Goal: Complete application form: Complete application form

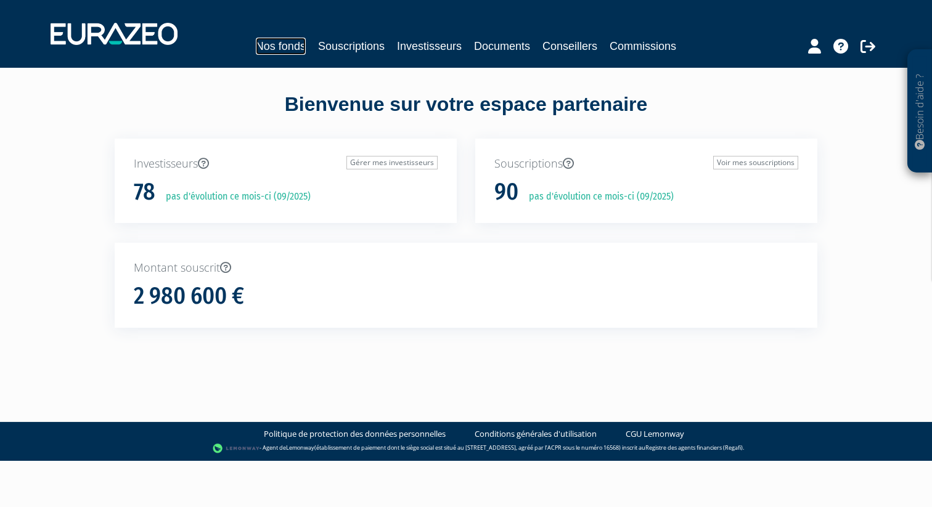
click at [282, 46] on link "Nos fonds" at bounding box center [281, 46] width 50 height 17
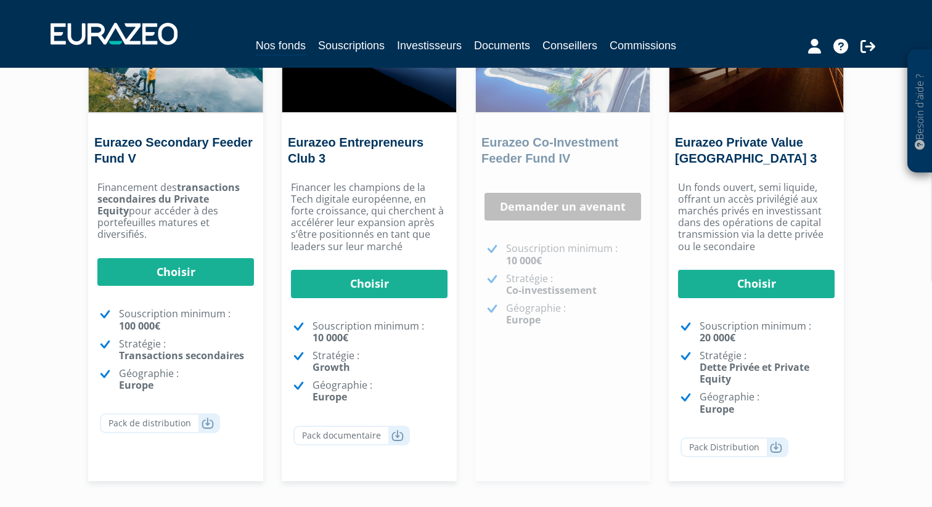
scroll to position [209, 0]
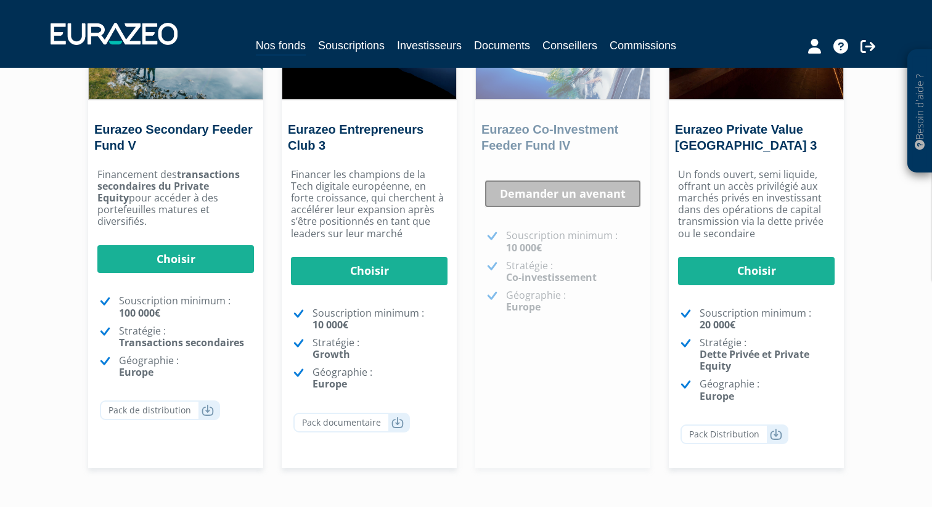
click at [549, 193] on link "Demander un avenant" at bounding box center [562, 194] width 156 height 28
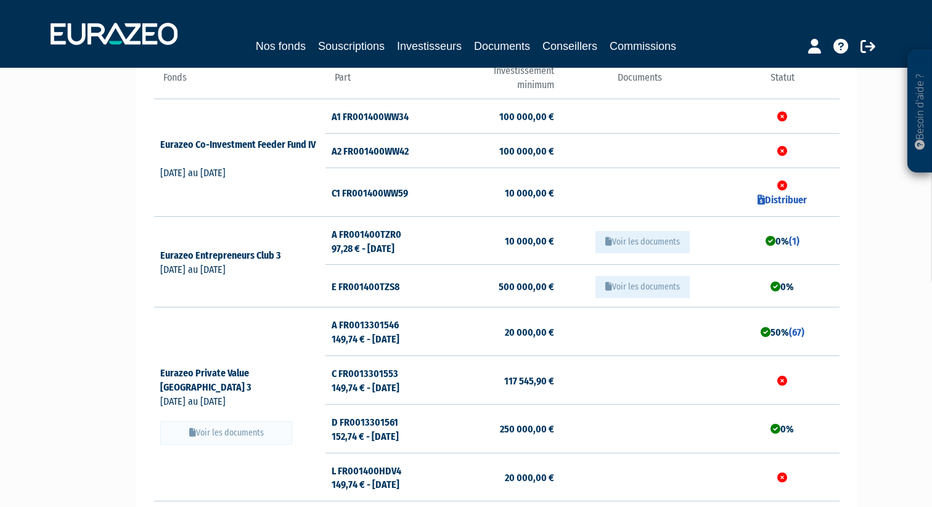
scroll to position [33, 0]
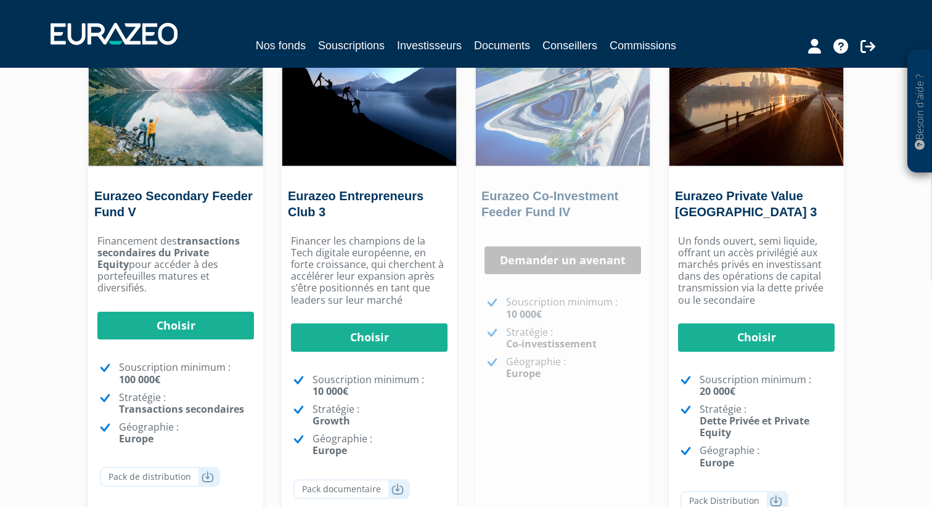
scroll to position [142, 0]
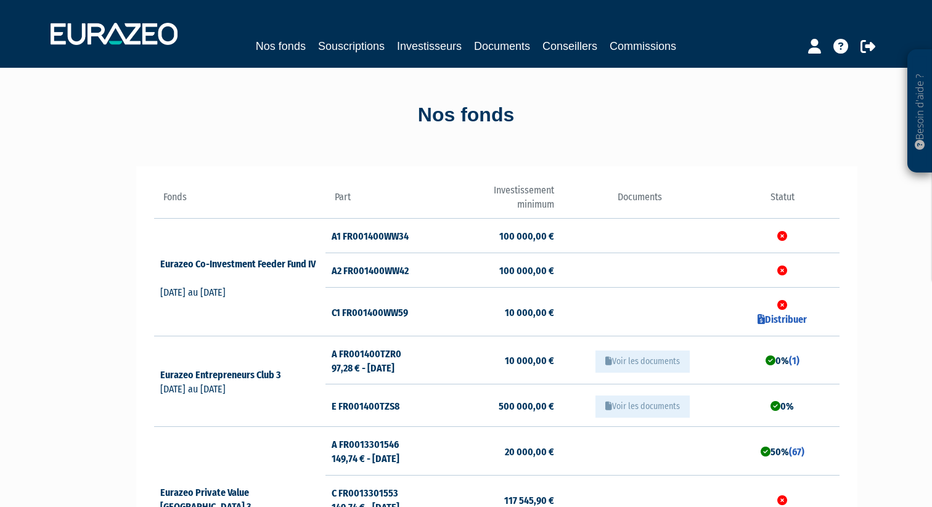
scroll to position [33, 0]
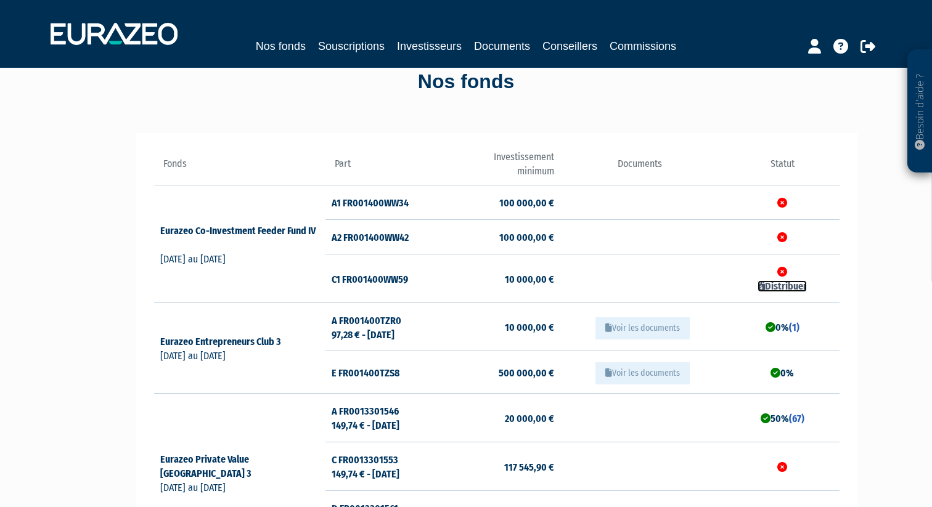
click at [781, 283] on link "Distribuer" at bounding box center [781, 286] width 49 height 12
checkbox input "true"
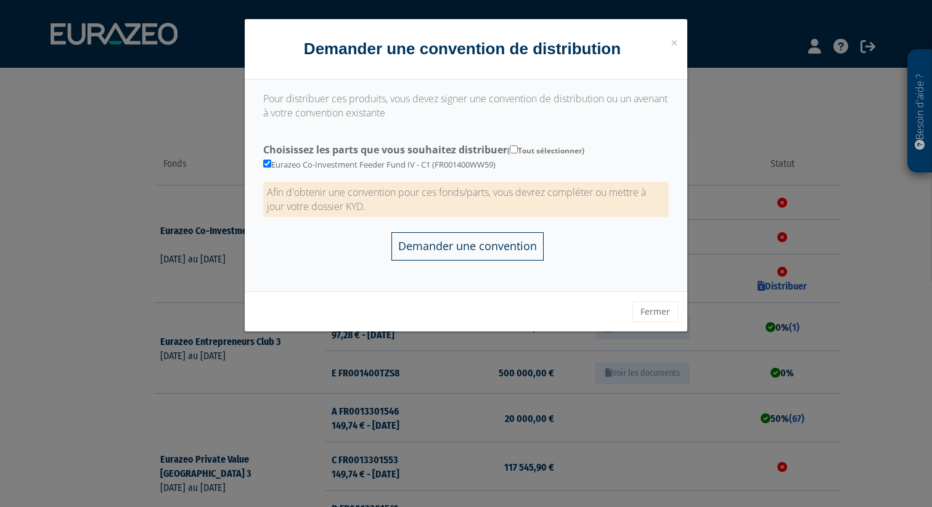
click at [505, 250] on input "Demander une convention" at bounding box center [467, 246] width 152 height 28
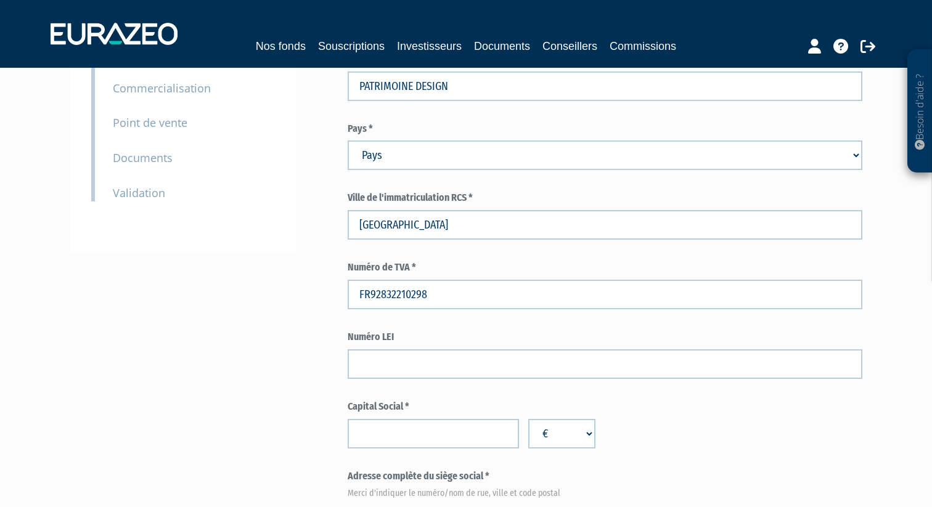
scroll to position [253, 0]
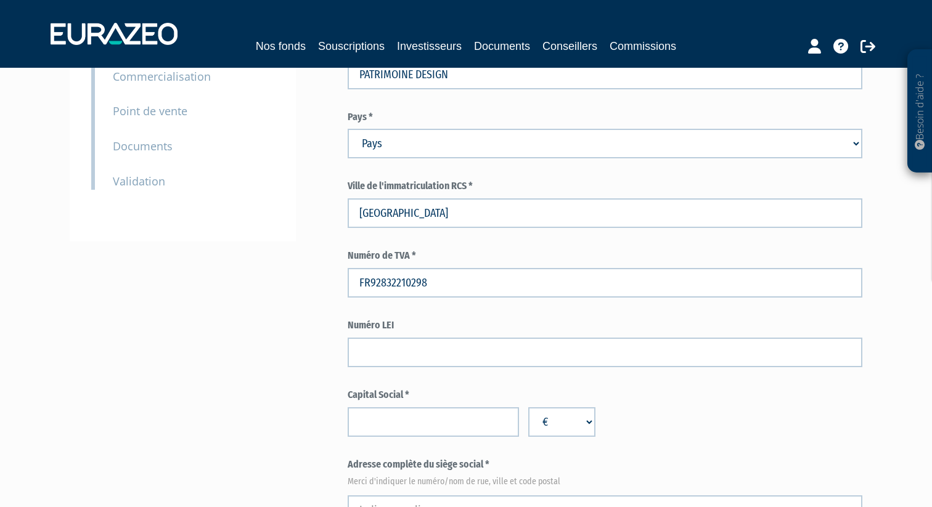
click at [479, 146] on select "Pays [GEOGRAPHIC_DATA] [GEOGRAPHIC_DATA] [GEOGRAPHIC_DATA] [GEOGRAPHIC_DATA] [G…" at bounding box center [604, 144] width 514 height 30
select select "75"
click at [347, 129] on select "Pays [GEOGRAPHIC_DATA] [GEOGRAPHIC_DATA] [GEOGRAPHIC_DATA] [GEOGRAPHIC_DATA] [G…" at bounding box center [604, 144] width 514 height 30
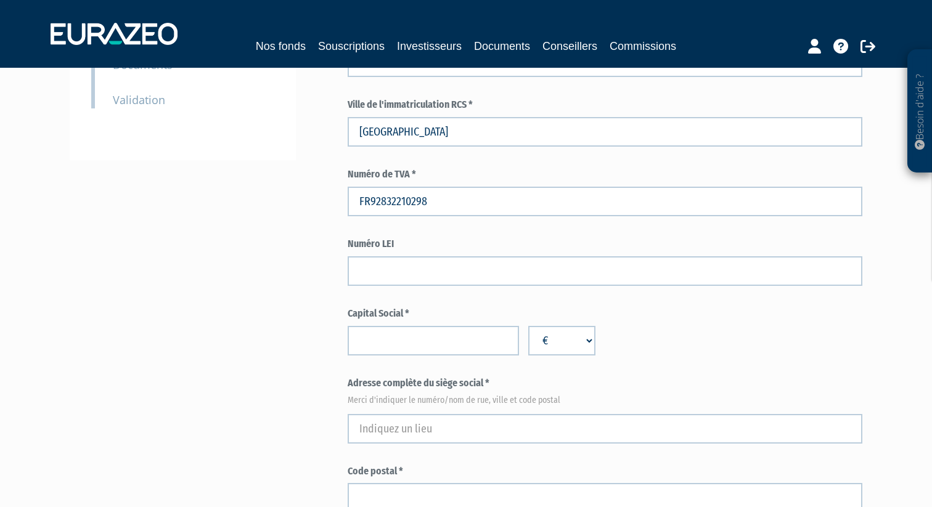
scroll to position [359, 0]
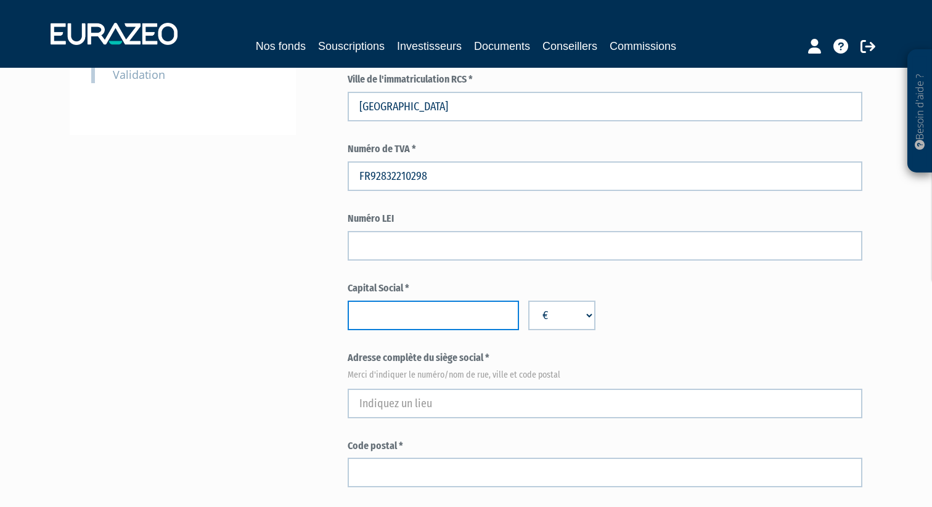
click at [441, 313] on input "number" at bounding box center [432, 316] width 171 height 30
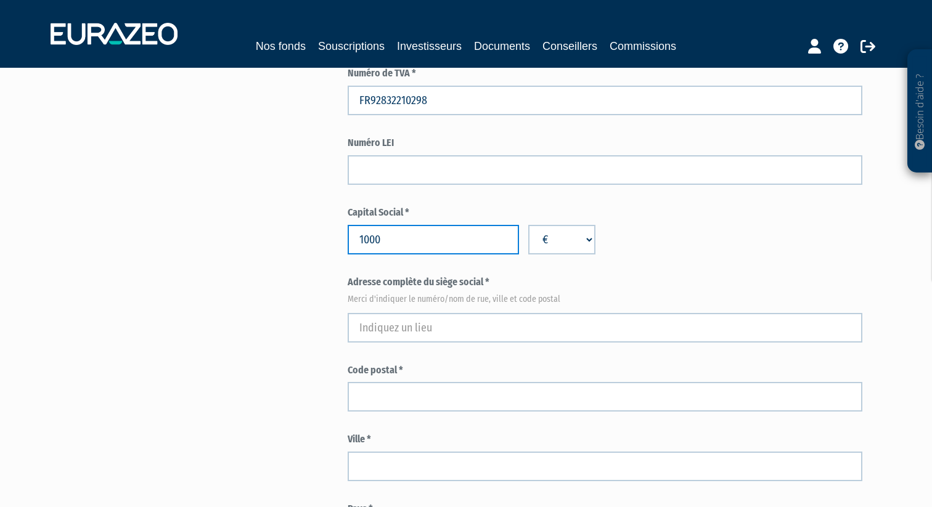
scroll to position [508, 0]
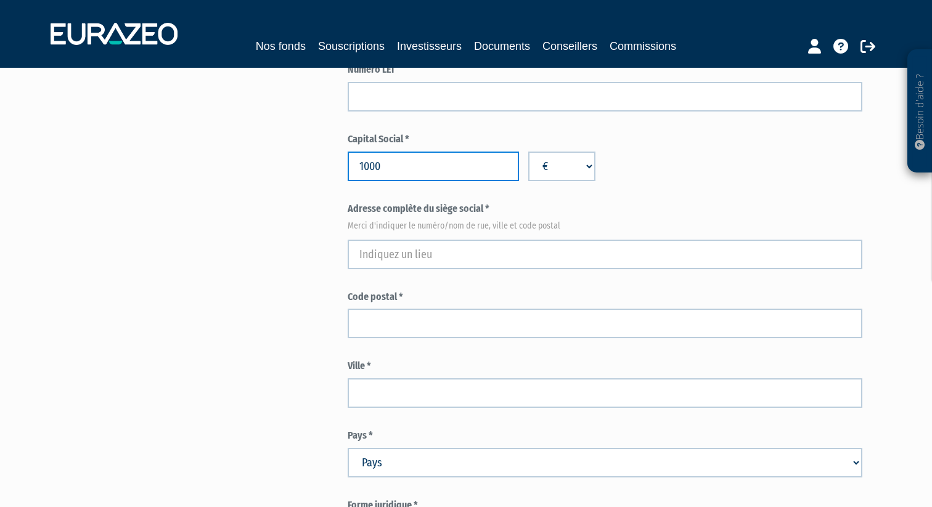
type input "1000"
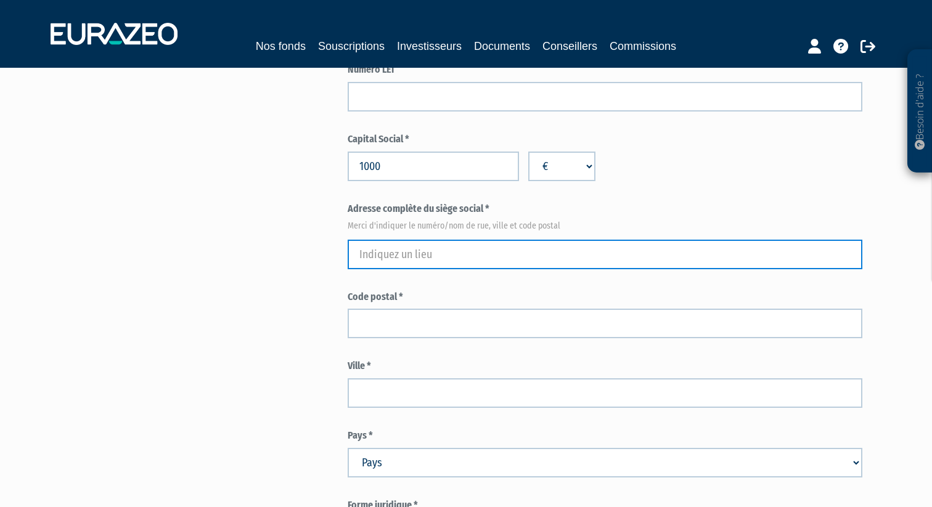
click at [574, 252] on input "text" at bounding box center [604, 255] width 514 height 30
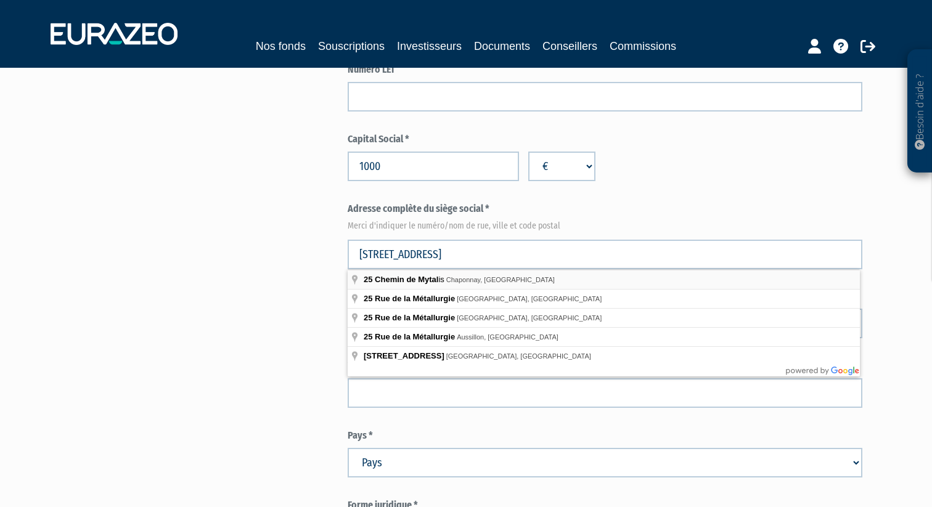
type input "25 Chemin de Mytalis, Chaponnay, France"
type input "Chaponnay"
select select "75"
type input "69970"
type input "25 Chemin de Mytalis"
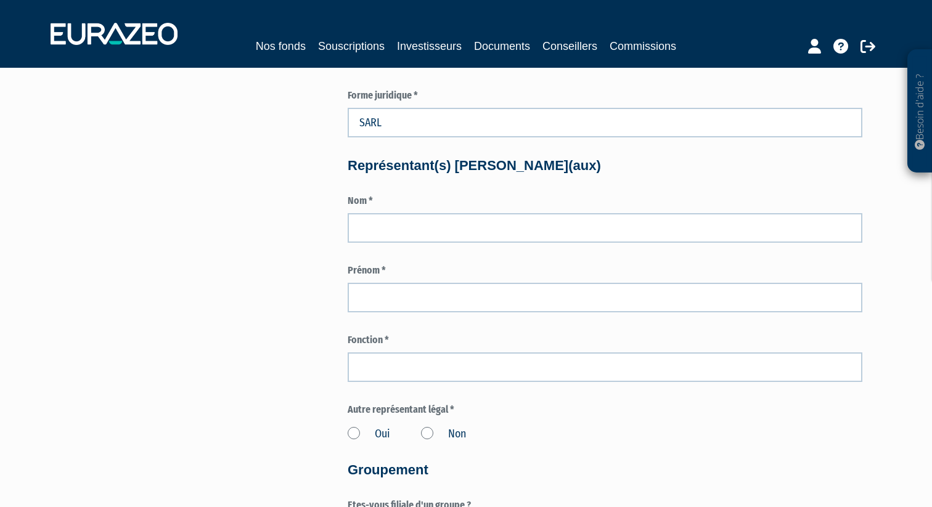
scroll to position [937, 0]
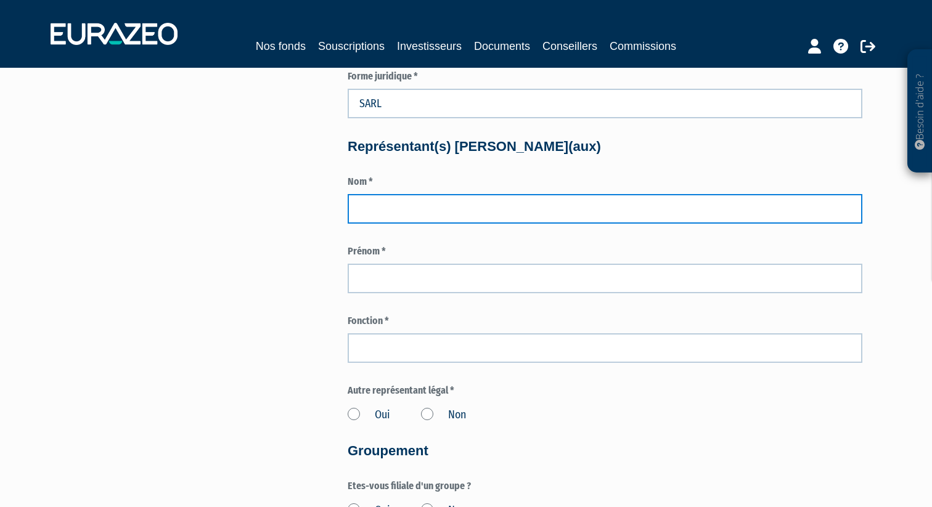
click at [477, 210] on input "text" at bounding box center [604, 209] width 514 height 30
type input "untereiner"
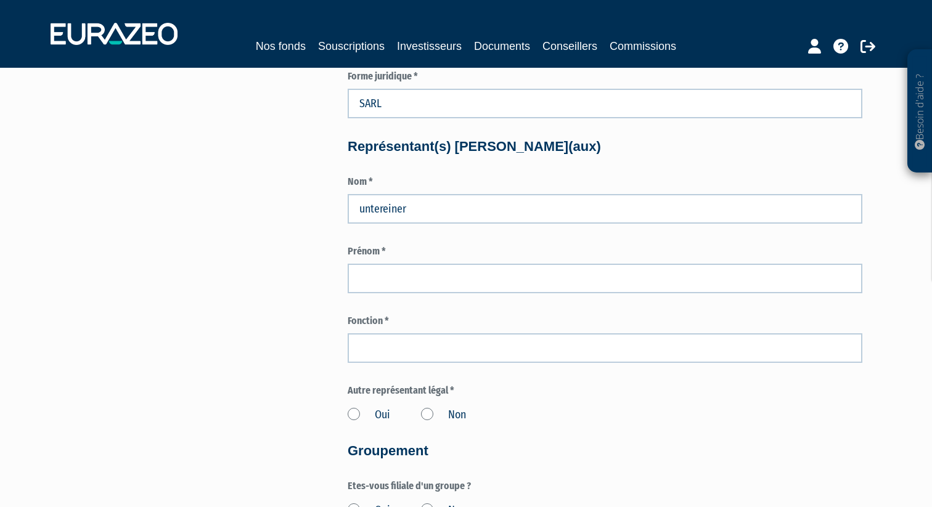
type input "CHAPONNAY"
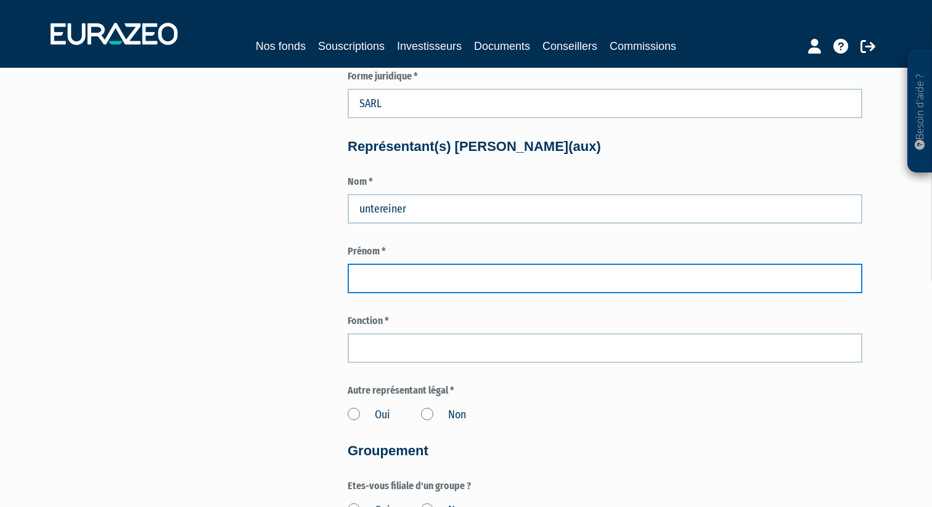
type input "pierre"
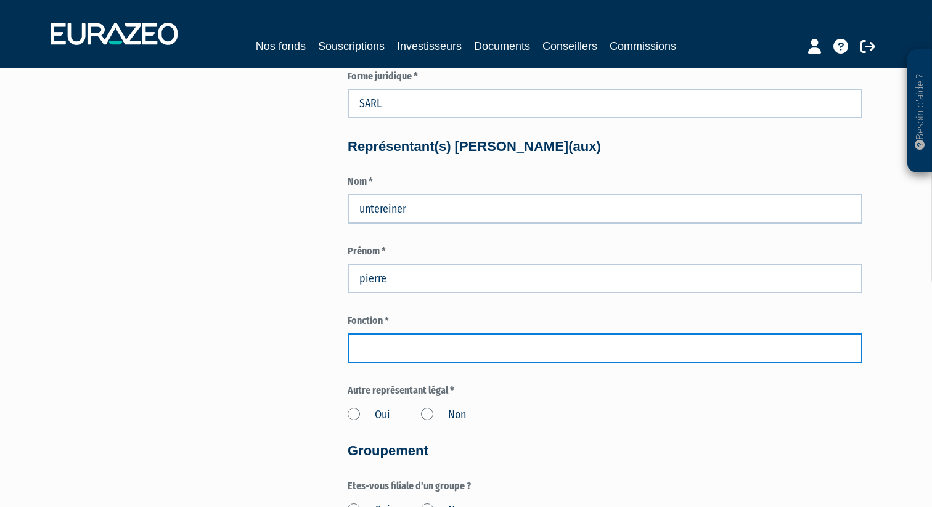
click at [447, 346] on input "text" at bounding box center [604, 348] width 514 height 30
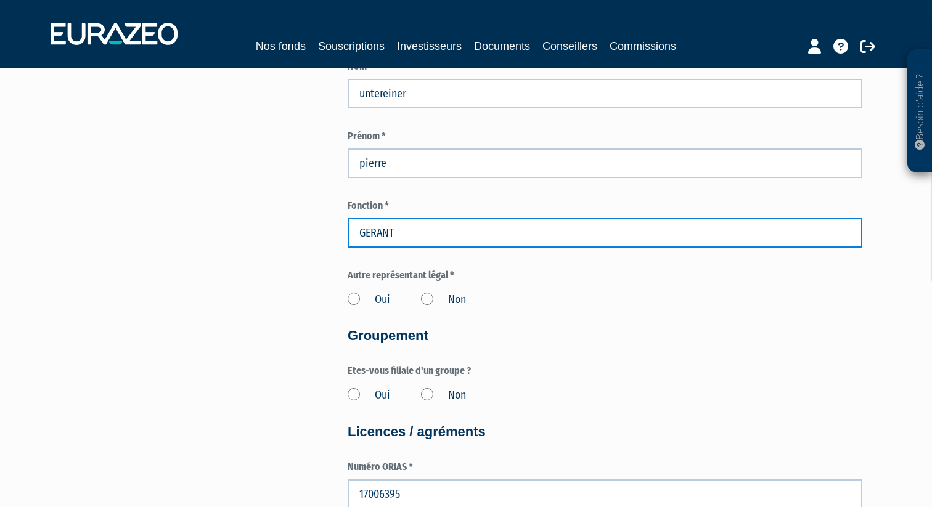
scroll to position [1100, 0]
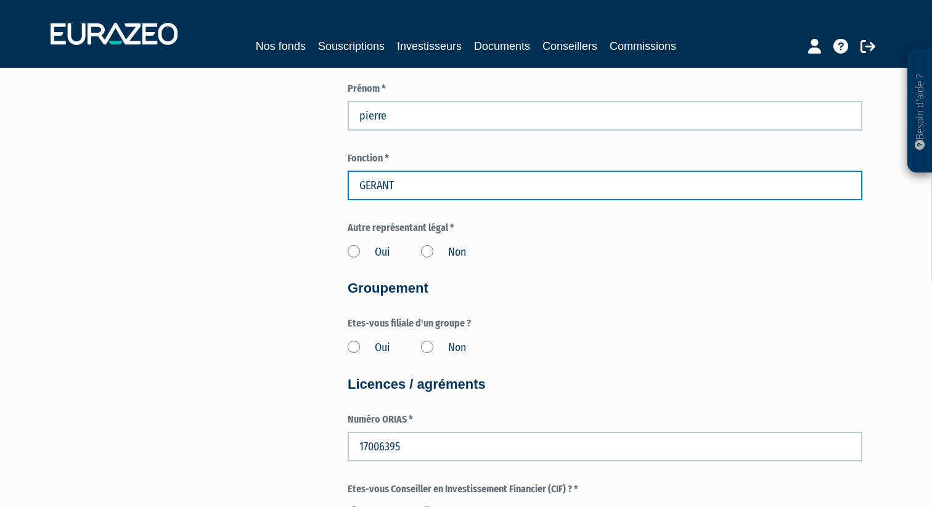
type input "GERANT"
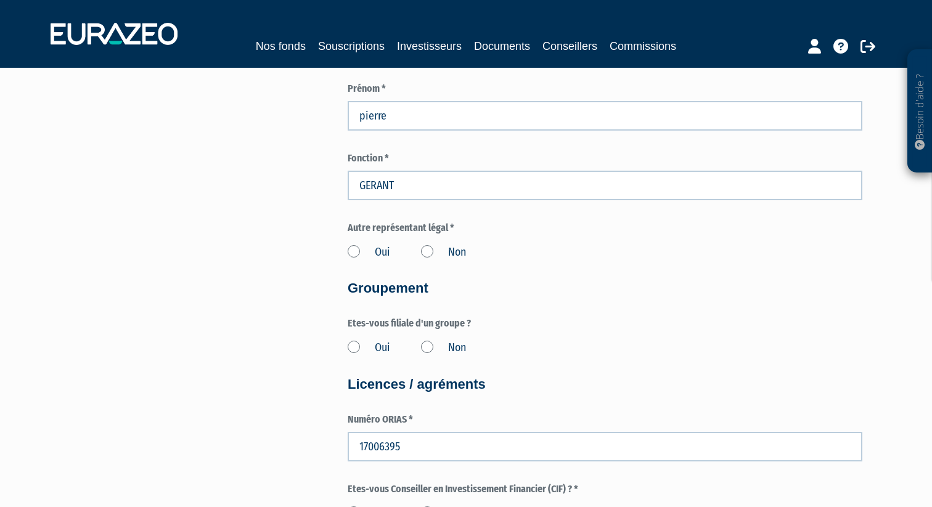
click at [357, 252] on label "Oui" at bounding box center [368, 253] width 43 height 16
click at [0, 0] on input "Oui" at bounding box center [0, 0] width 0 height 0
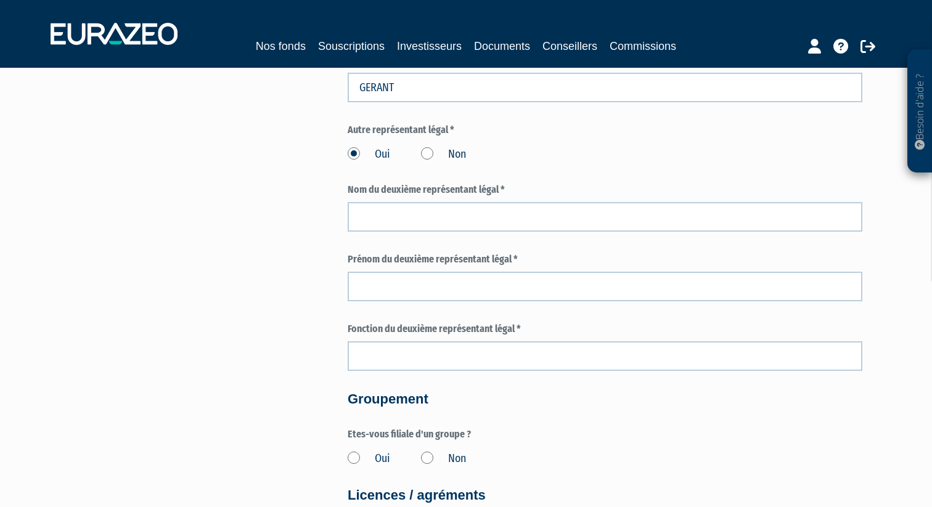
scroll to position [1195, 0]
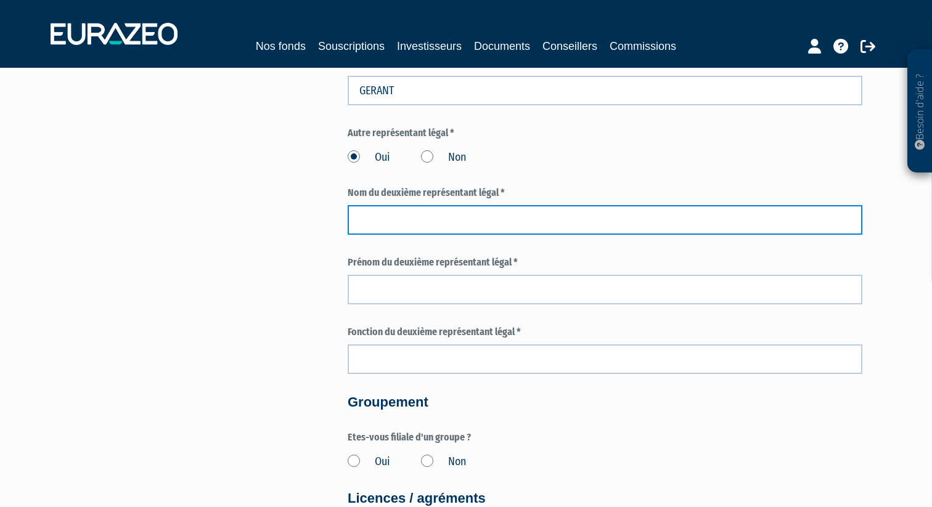
click at [417, 222] on input "text" at bounding box center [604, 220] width 514 height 30
type input "COTTALORDA"
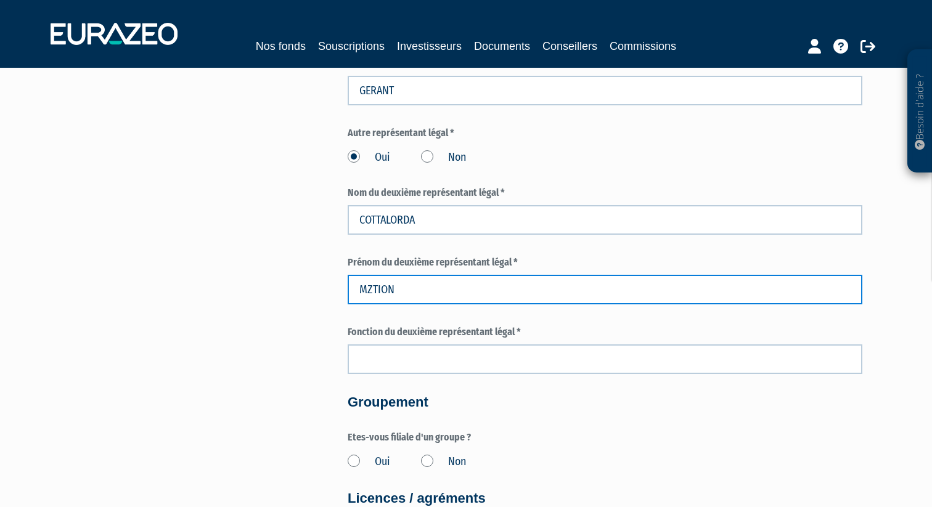
type input "MZTION"
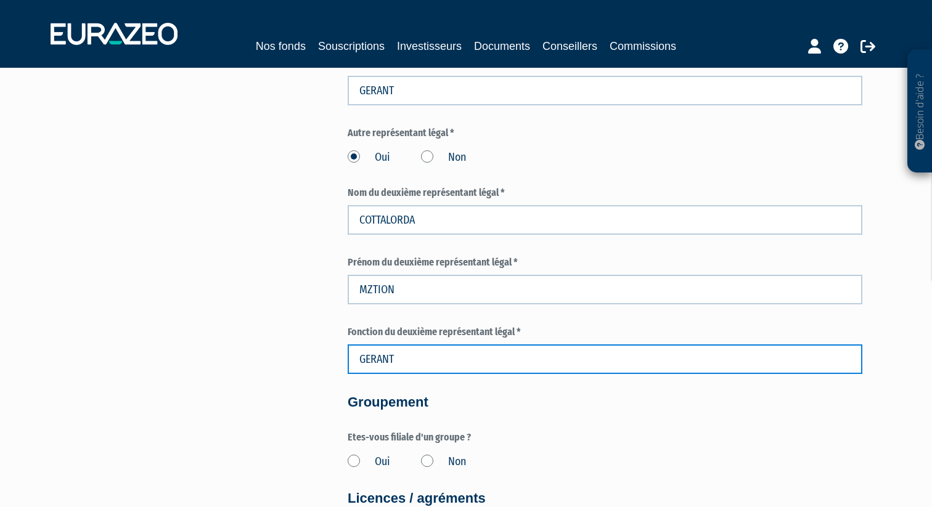
type input "GERANT"
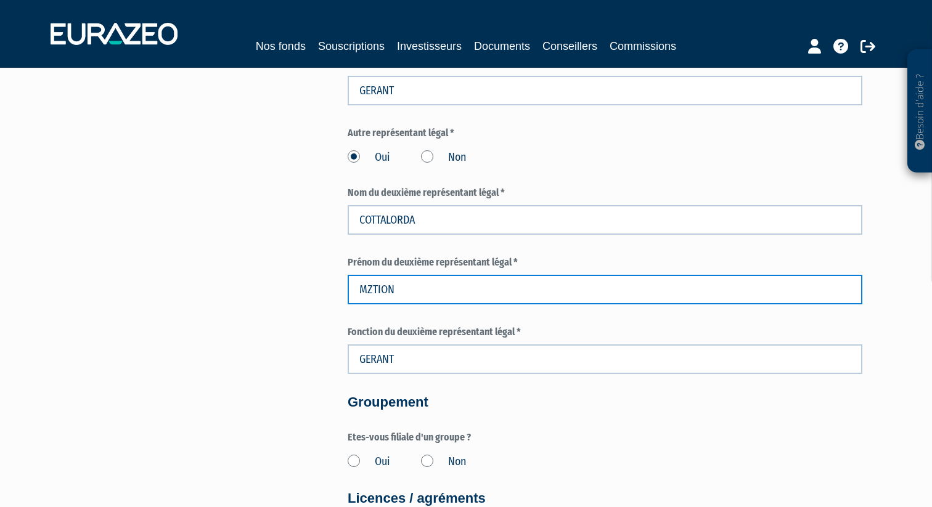
click at [408, 291] on input "MZTION" at bounding box center [604, 290] width 514 height 30
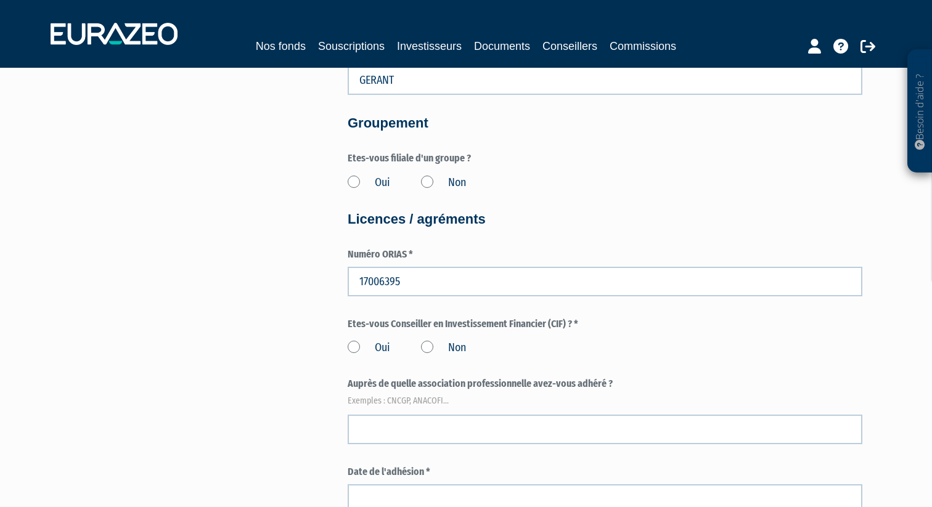
scroll to position [1491, 0]
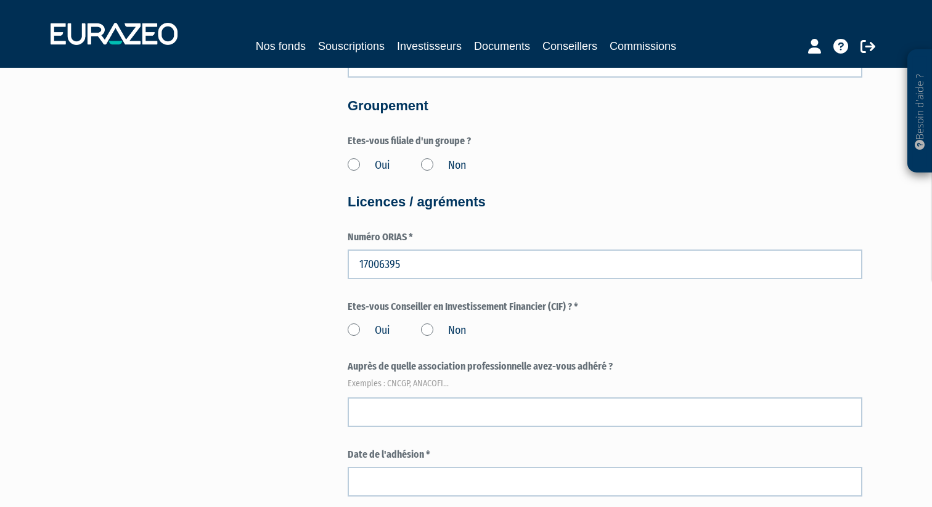
type input "MARION"
click at [425, 166] on label "Non" at bounding box center [443, 166] width 45 height 16
click at [0, 0] on input "Non" at bounding box center [0, 0] width 0 height 0
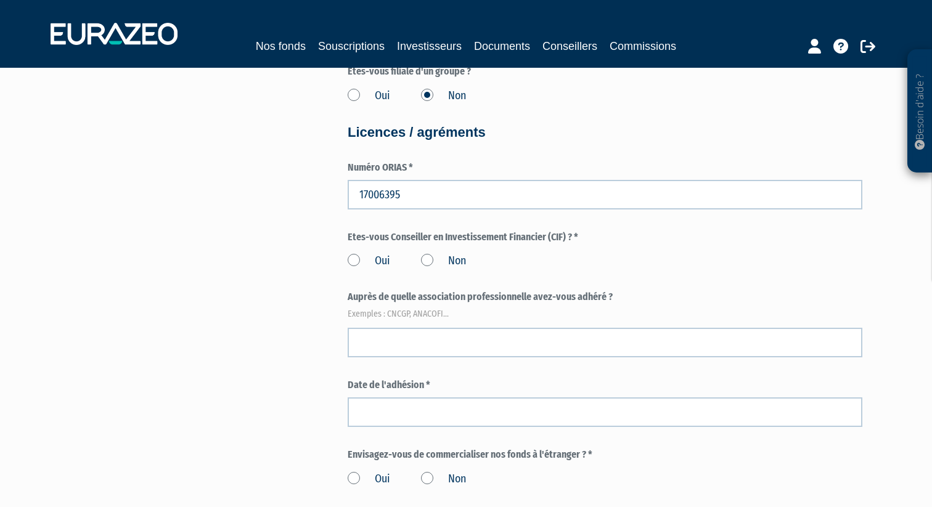
scroll to position [1566, 0]
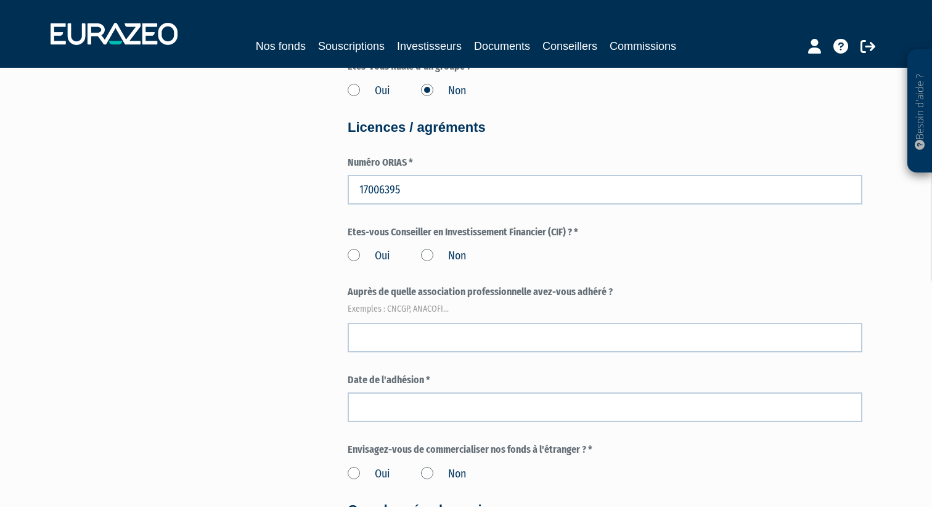
click at [365, 260] on label "Oui" at bounding box center [368, 256] width 43 height 16
click at [0, 0] on input "Oui" at bounding box center [0, 0] width 0 height 0
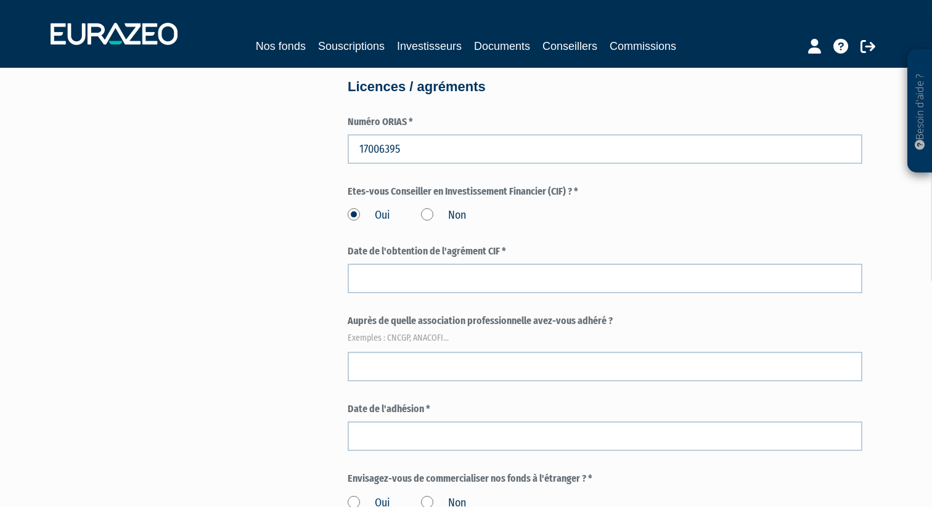
scroll to position [1615, 0]
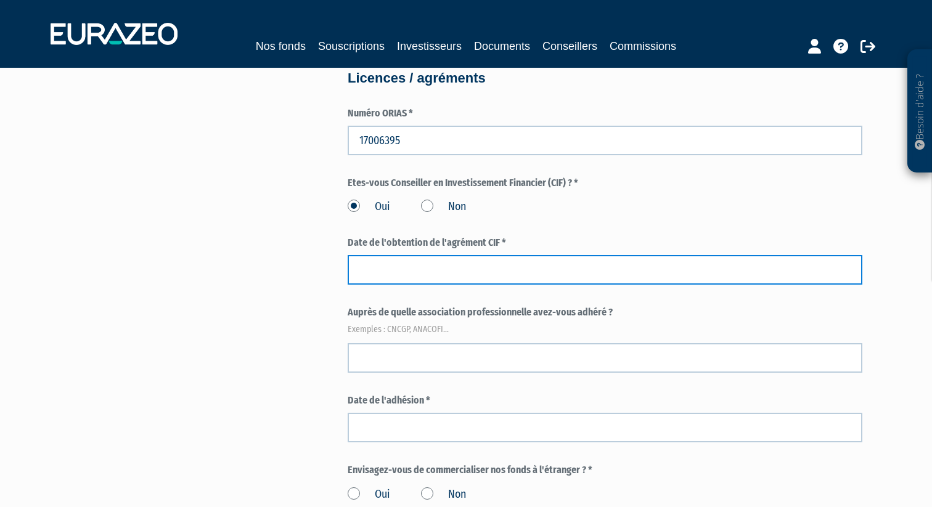
click at [368, 274] on input at bounding box center [604, 270] width 514 height 30
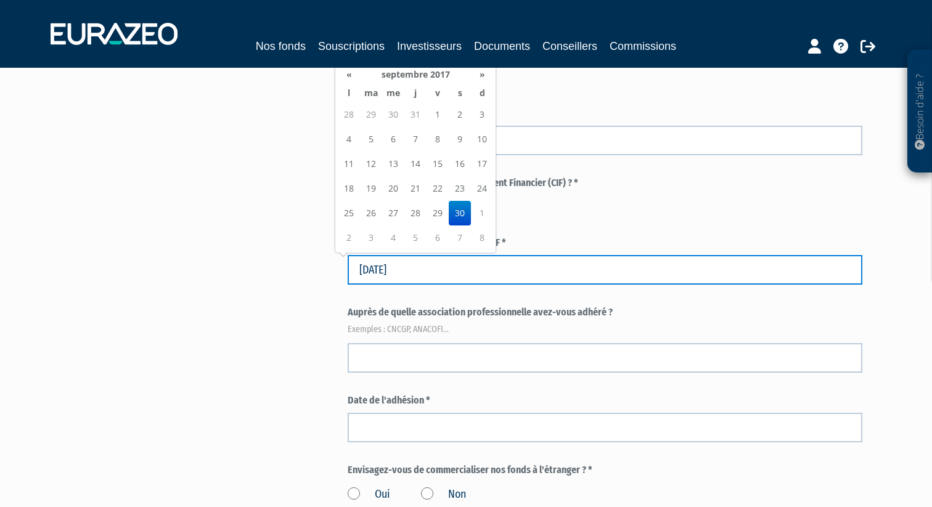
type input "30/09/2017"
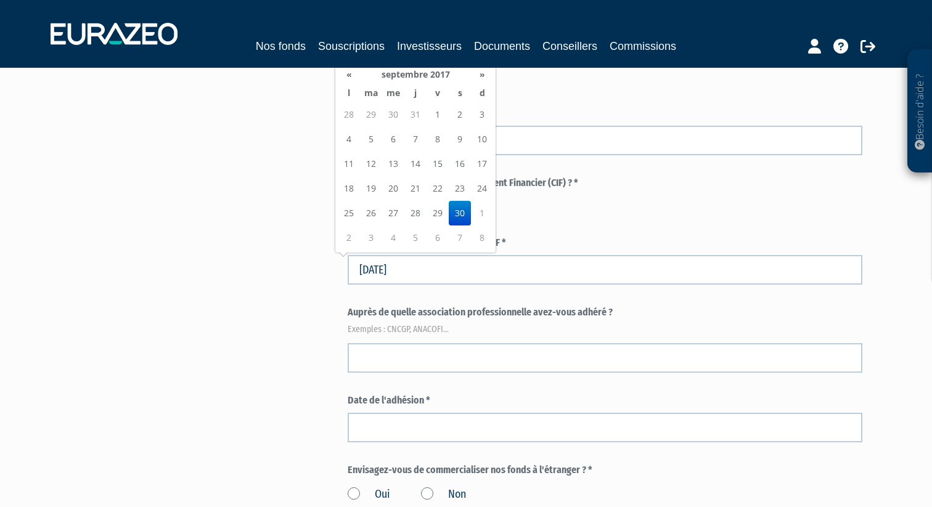
click at [456, 213] on td "30" at bounding box center [460, 213] width 22 height 25
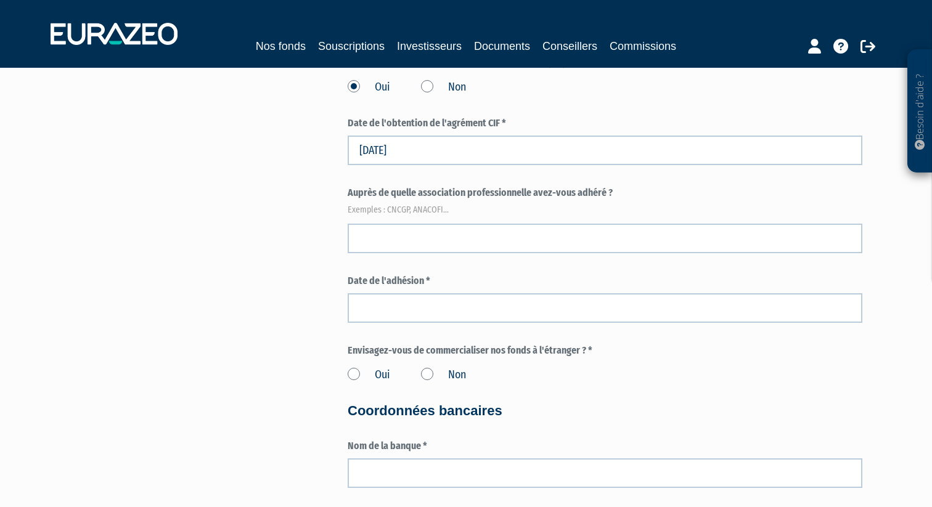
scroll to position [1736, 0]
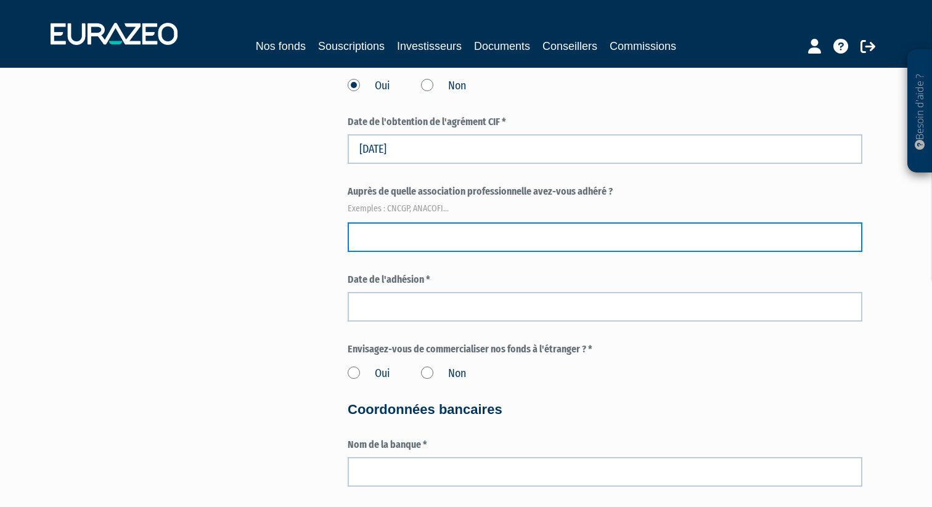
click at [459, 242] on input "text" at bounding box center [604, 237] width 514 height 30
type input "CNCGP"
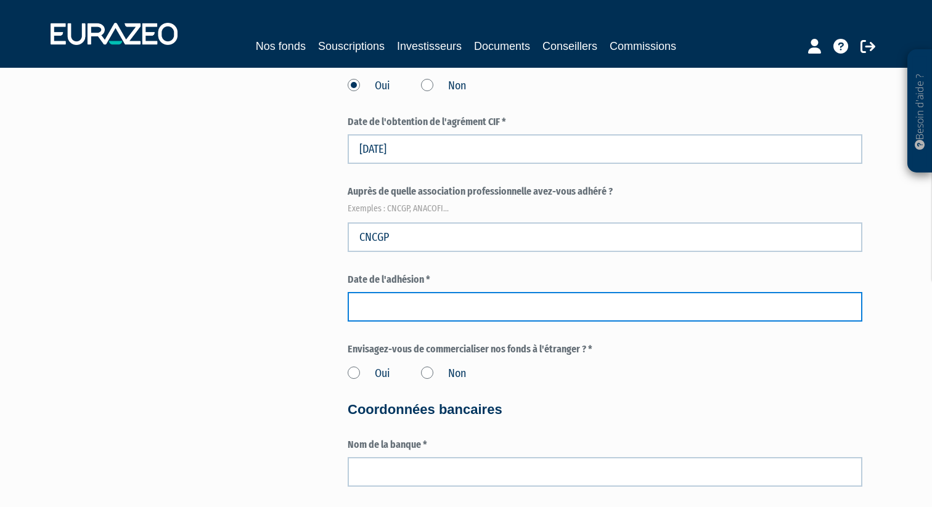
click at [481, 304] on input at bounding box center [604, 307] width 514 height 30
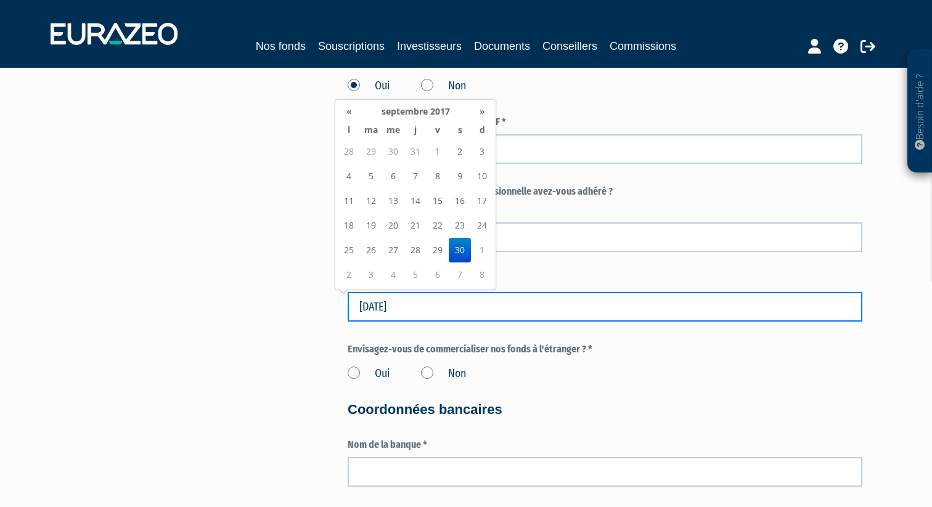
type input "30/09/2017"
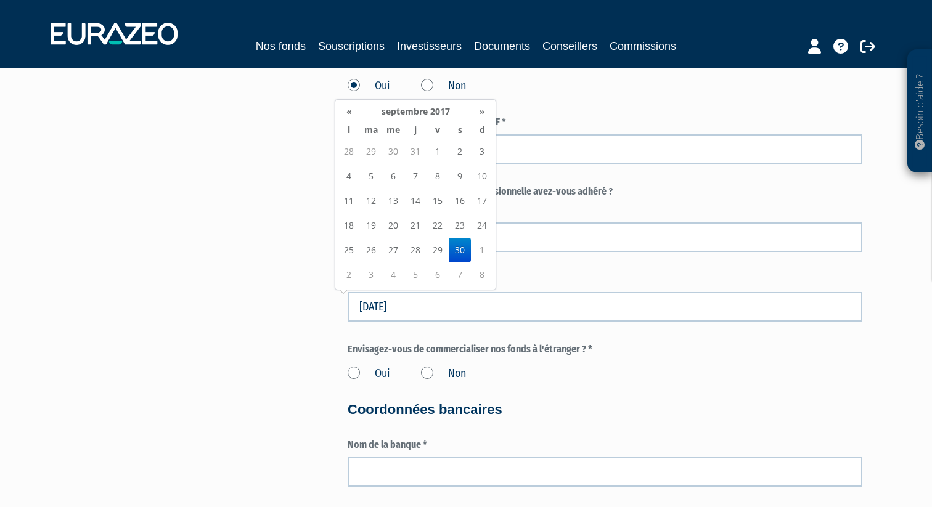
click at [463, 254] on td "30" at bounding box center [460, 250] width 22 height 25
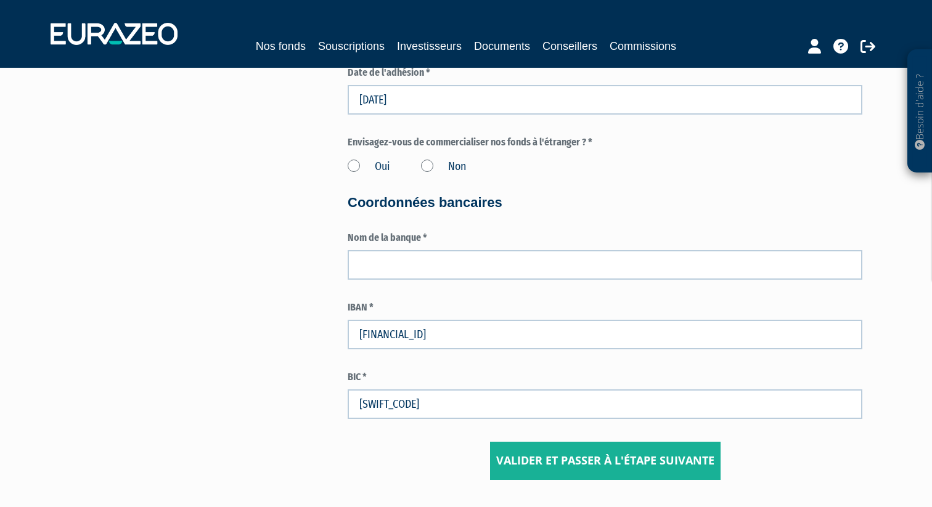
scroll to position [1945, 0]
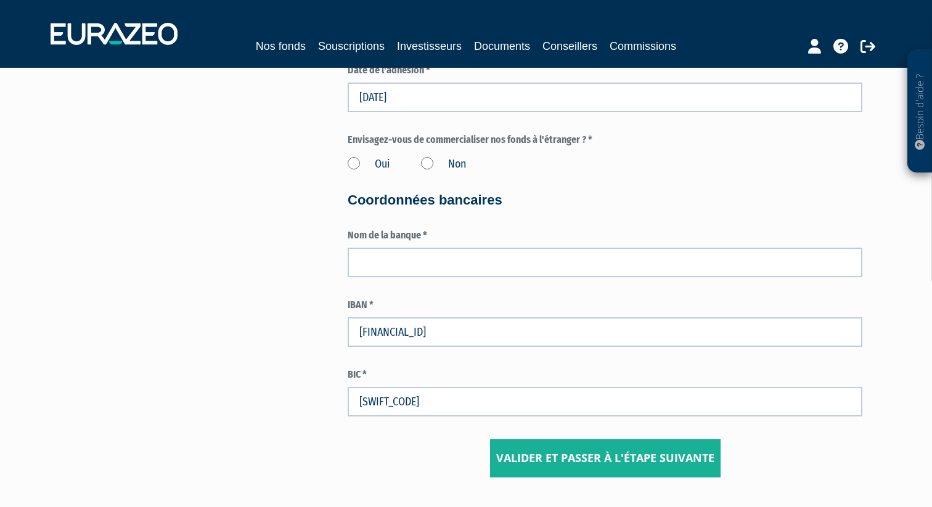
click at [425, 166] on label "Non" at bounding box center [443, 164] width 45 height 16
click at [0, 0] on input "Non" at bounding box center [0, 0] width 0 height 0
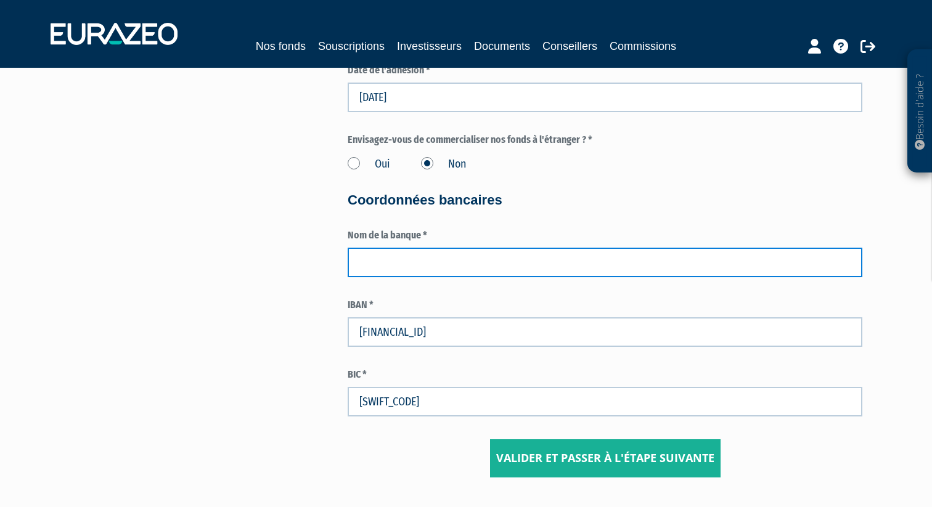
click at [441, 258] on input "text" at bounding box center [604, 263] width 514 height 30
type input "QONTO"
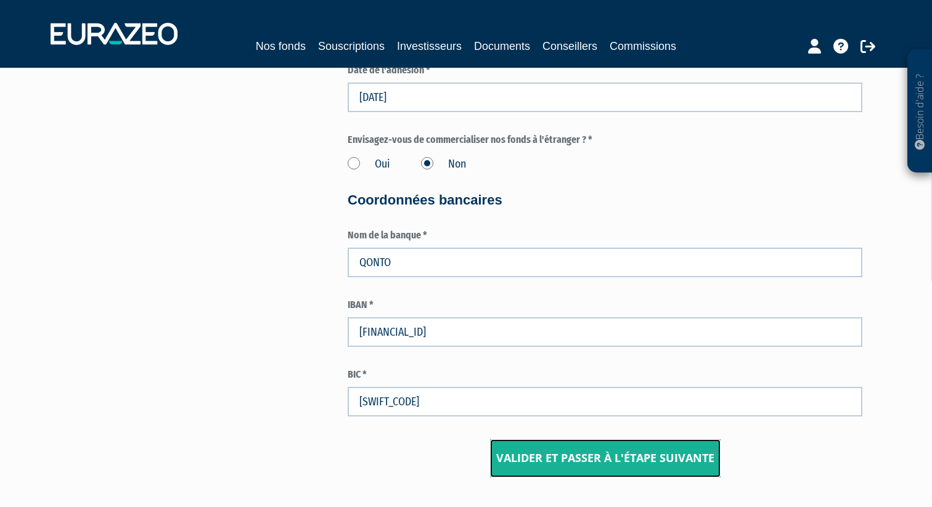
click at [579, 459] on input "Valider et passer à l'étape suivante" at bounding box center [605, 458] width 230 height 38
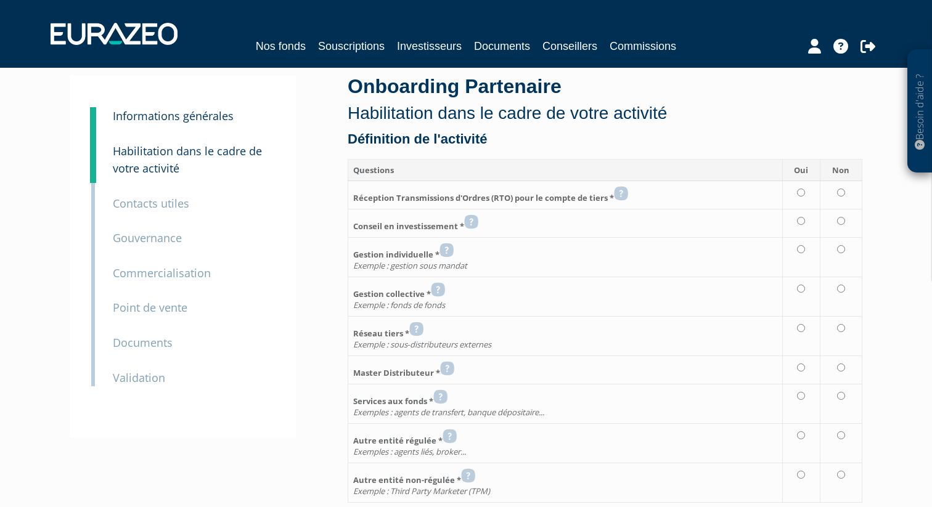
scroll to position [41, 0]
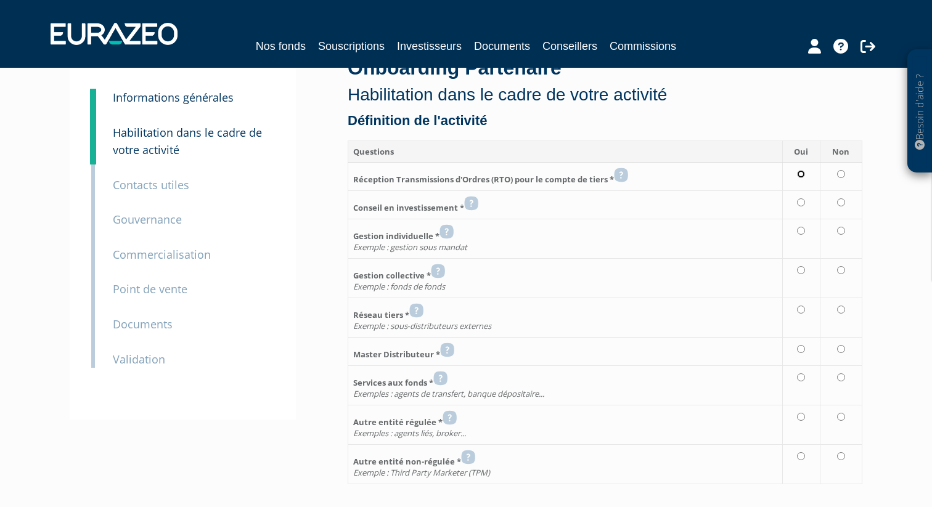
click at [804, 178] on input "radio" at bounding box center [801, 174] width 8 height 8
radio input "true"
click at [804, 199] on input "radio" at bounding box center [801, 202] width 8 height 8
radio input "true"
click at [799, 235] on td at bounding box center [801, 238] width 38 height 39
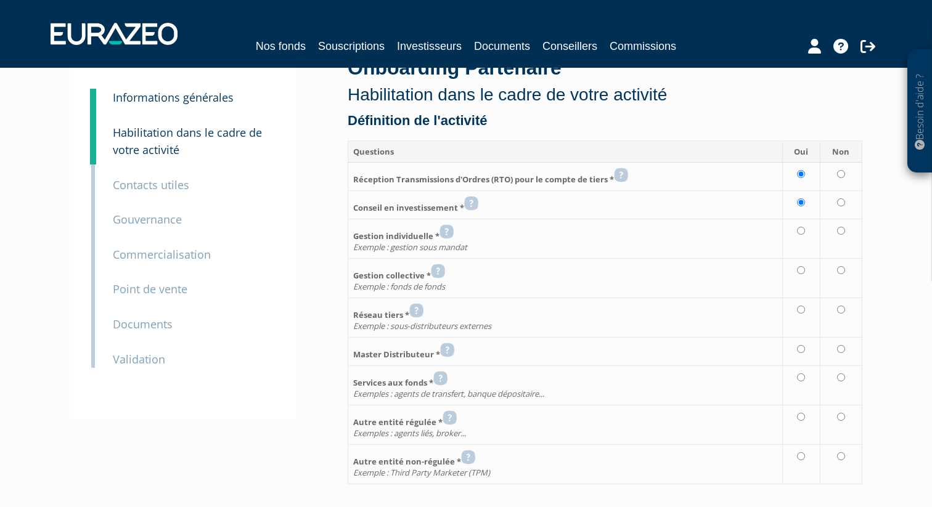
radio input "true"
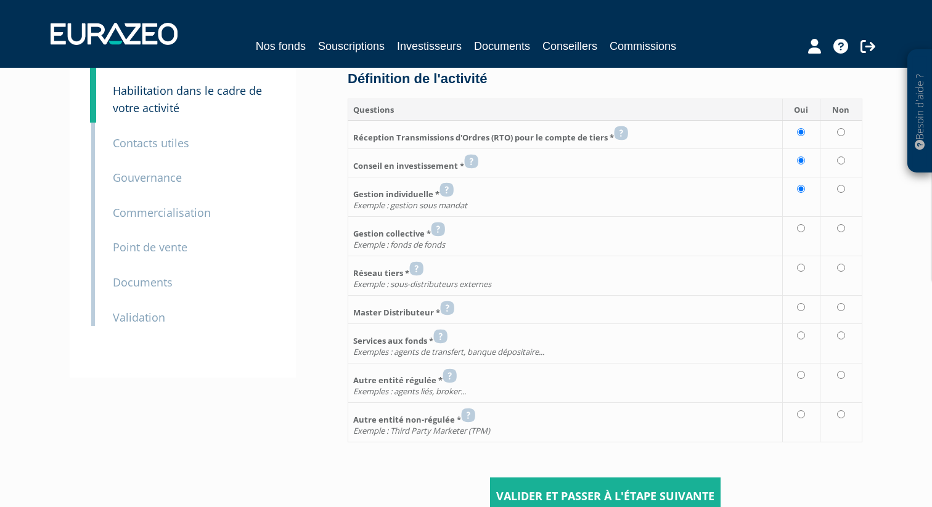
scroll to position [87, 0]
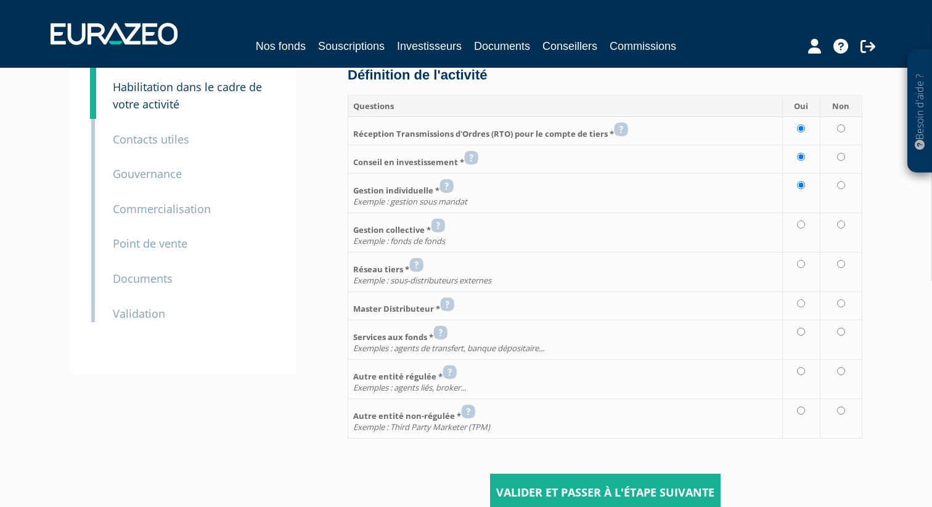
click at [799, 235] on td at bounding box center [801, 232] width 38 height 39
radio input "true"
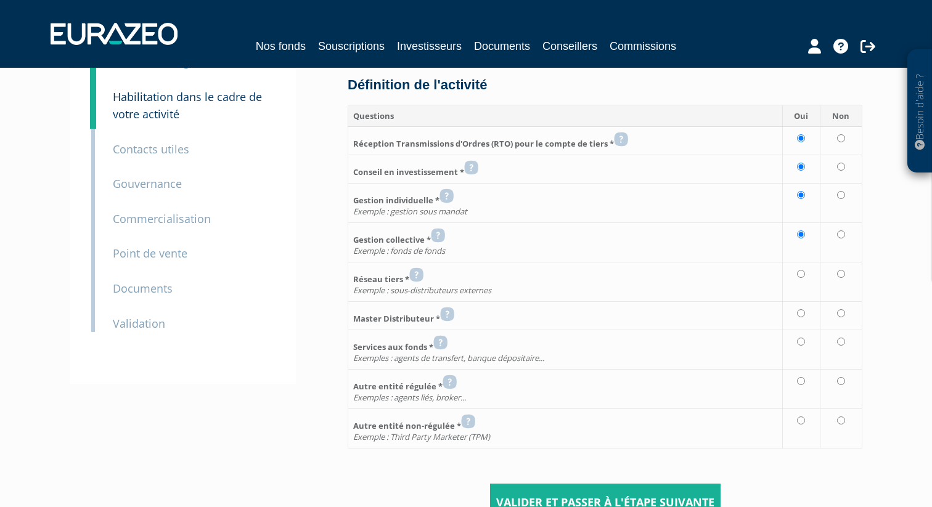
scroll to position [78, 0]
click at [806, 278] on td at bounding box center [801, 280] width 38 height 39
radio input "true"
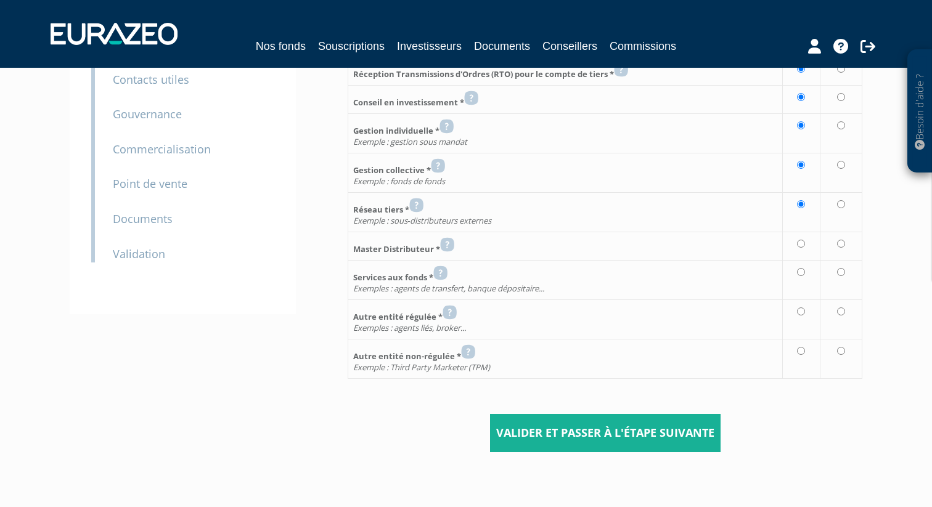
scroll to position [148, 0]
click at [802, 243] on input "radio" at bounding box center [801, 242] width 8 height 8
radio input "true"
click at [803, 266] on td at bounding box center [801, 278] width 38 height 39
radio input "true"
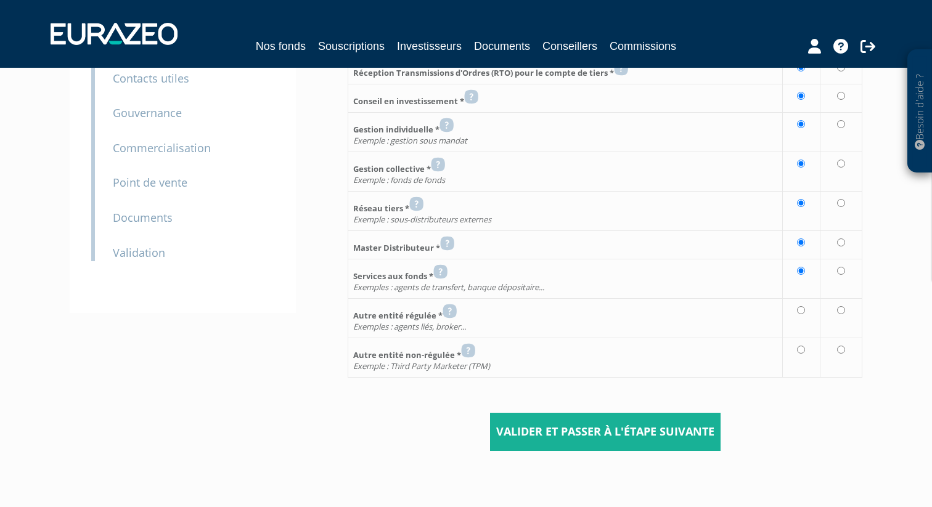
click at [796, 317] on td at bounding box center [801, 317] width 38 height 39
radio input "true"
click at [801, 352] on input "radio" at bounding box center [801, 350] width 8 height 8
radio input "true"
click at [842, 312] on input "radio" at bounding box center [841, 310] width 8 height 8
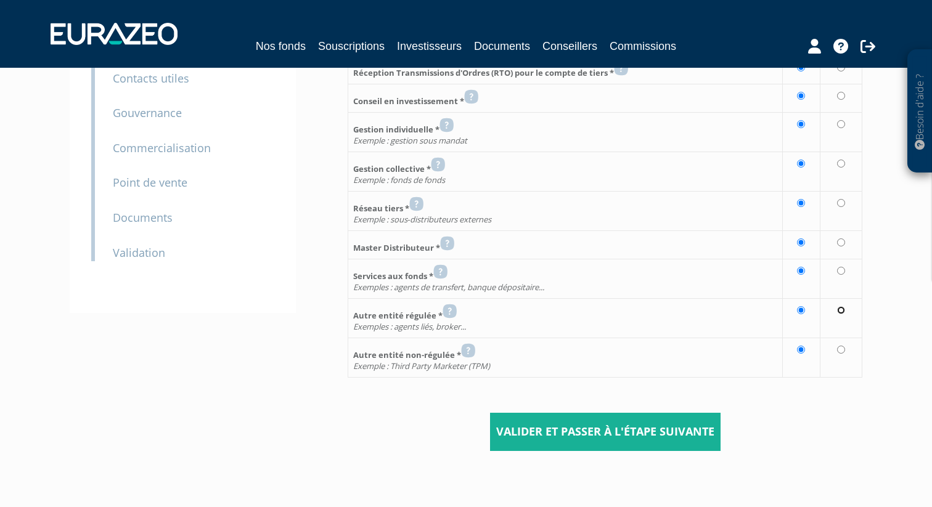
radio input "true"
click at [840, 343] on td at bounding box center [840, 357] width 43 height 39
radio input "true"
click at [681, 447] on input "Valider et passer à l'étape suivante" at bounding box center [605, 432] width 230 height 38
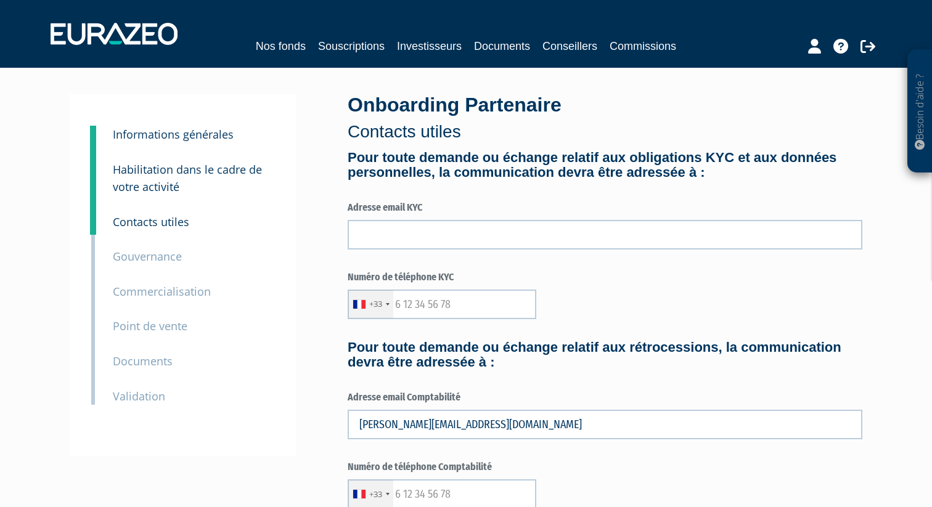
scroll to position [3, 0]
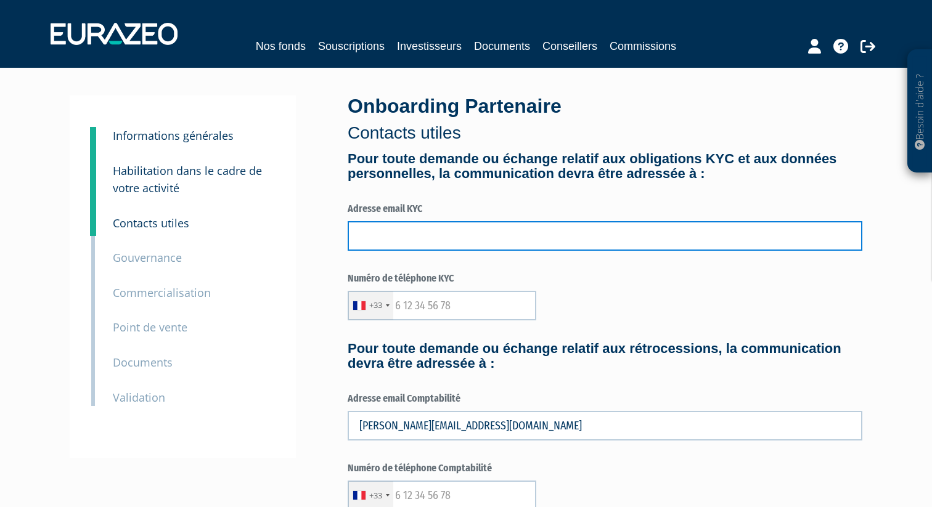
click at [452, 235] on input "text" at bounding box center [604, 236] width 514 height 30
type input "up@patrimoine-design.fr"
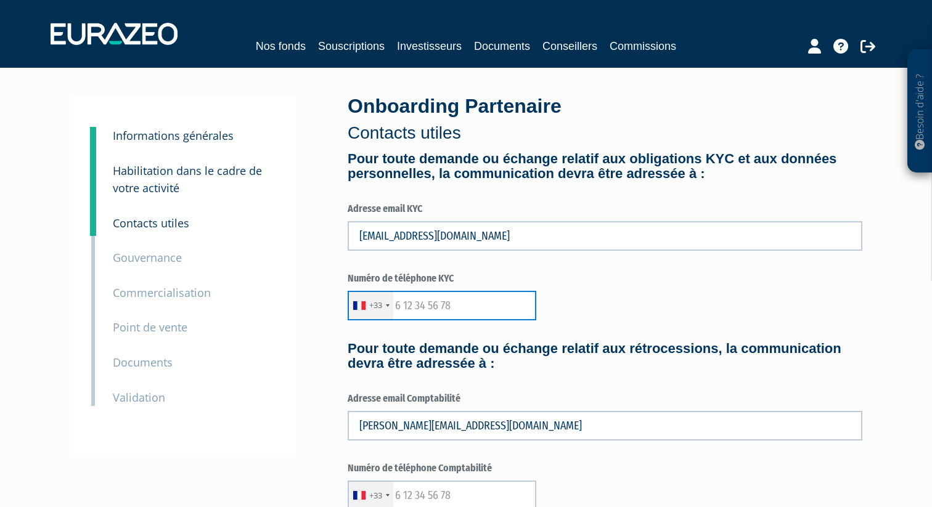
click at [460, 305] on input "text" at bounding box center [441, 306] width 189 height 30
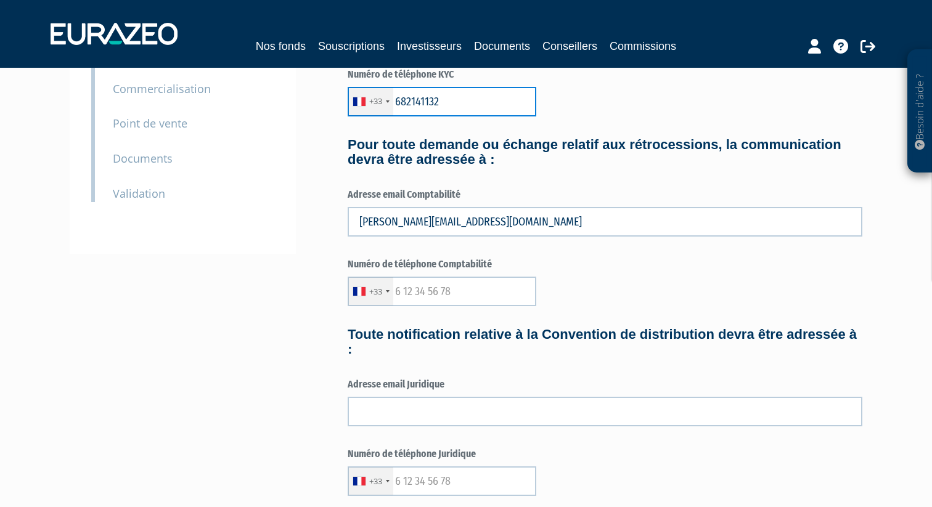
scroll to position [208, 0]
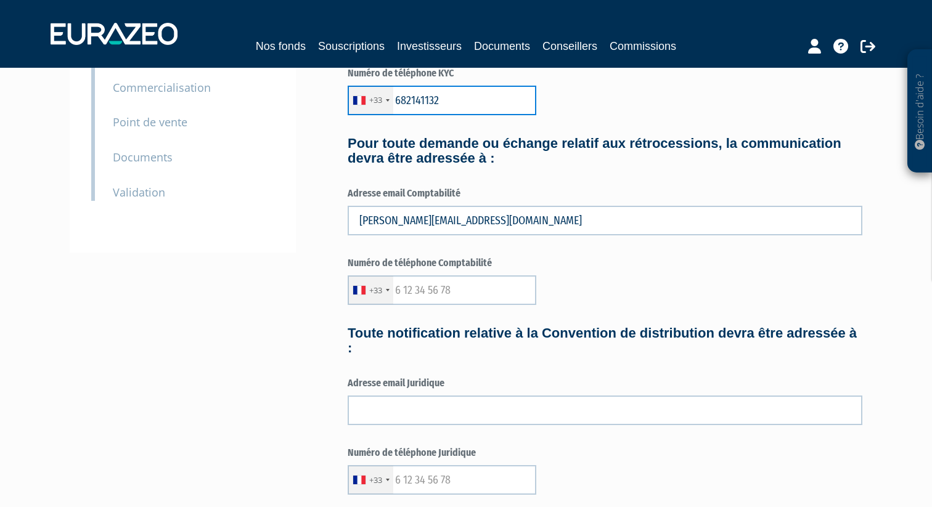
type input "682141132"
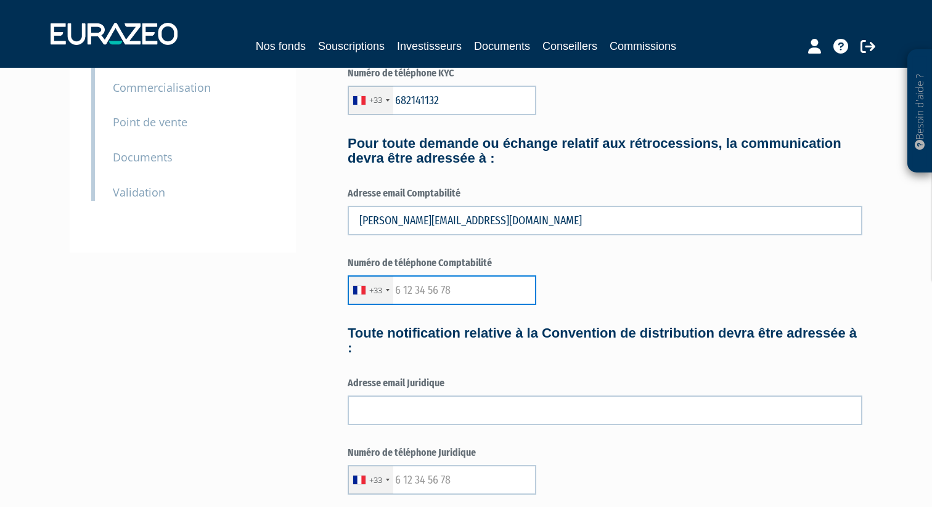
click at [449, 292] on input "text" at bounding box center [441, 290] width 189 height 30
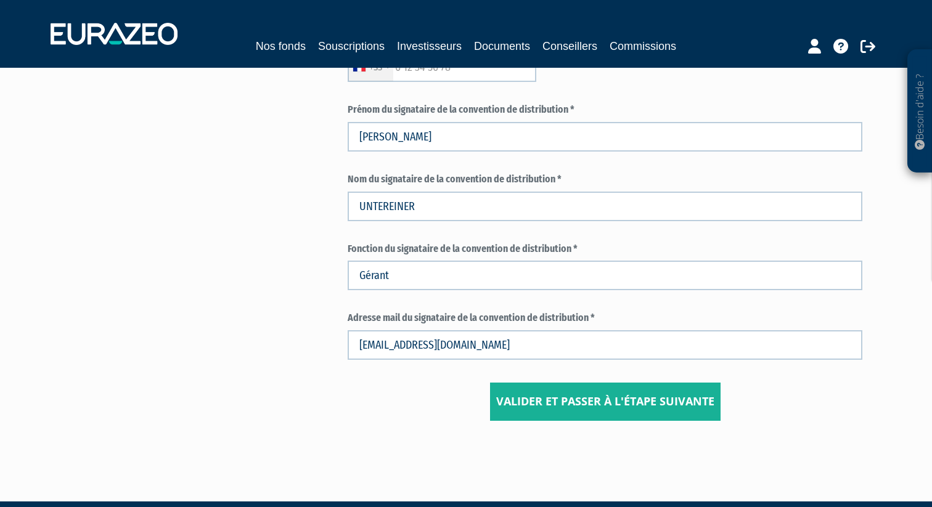
scroll to position [624, 0]
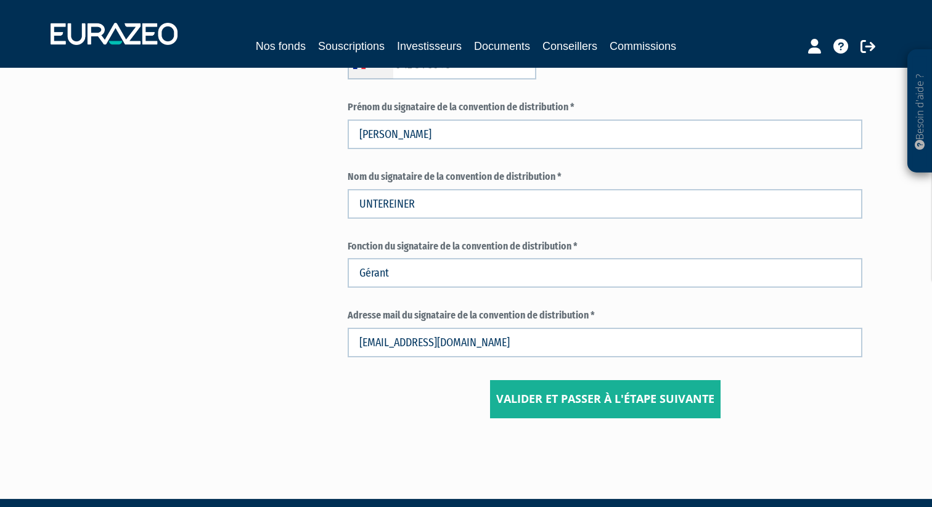
type input "687281883"
click at [548, 394] on input "Valider et passer à l'étape suivante" at bounding box center [605, 399] width 230 height 38
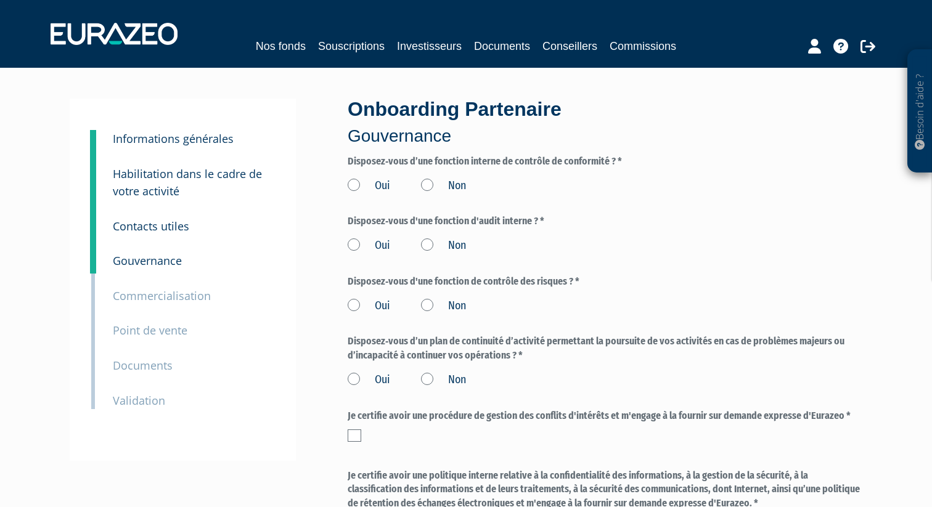
click at [352, 183] on label "Oui" at bounding box center [368, 186] width 43 height 16
click at [0, 0] on input "Oui" at bounding box center [0, 0] width 0 height 0
click at [356, 244] on label "Oui" at bounding box center [368, 246] width 43 height 16
click at [0, 0] on input "Oui" at bounding box center [0, 0] width 0 height 0
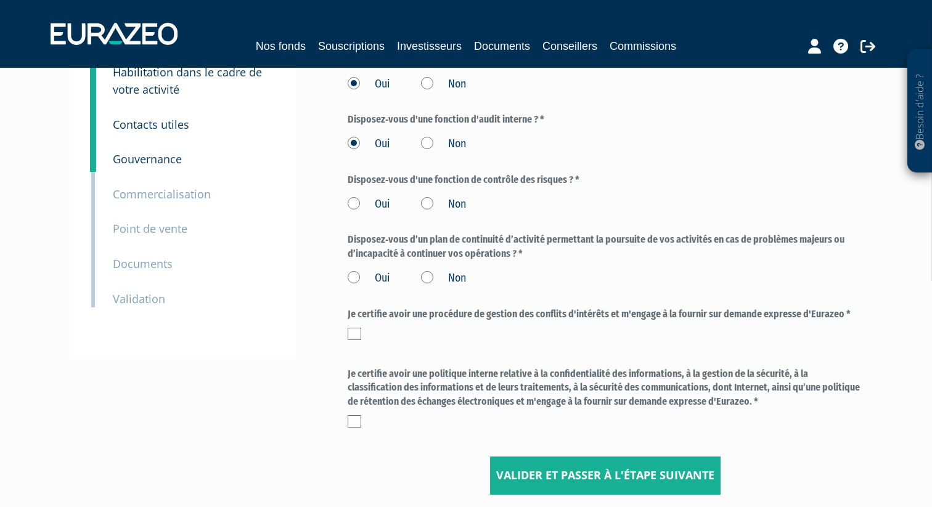
scroll to position [120, 0]
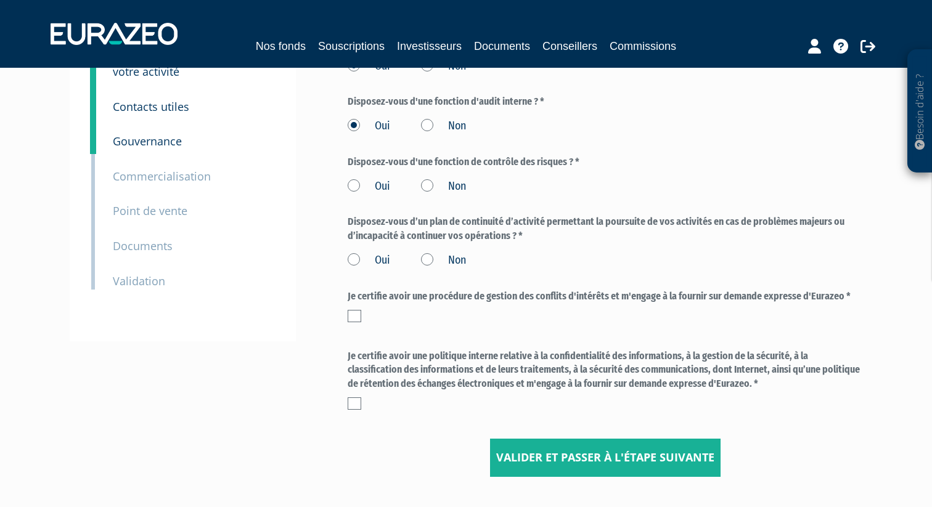
click at [356, 192] on label "Oui" at bounding box center [368, 187] width 43 height 16
click at [0, 0] on input "Oui" at bounding box center [0, 0] width 0 height 0
click at [363, 259] on label "Oui" at bounding box center [368, 261] width 43 height 16
click at [0, 0] on input "Oui" at bounding box center [0, 0] width 0 height 0
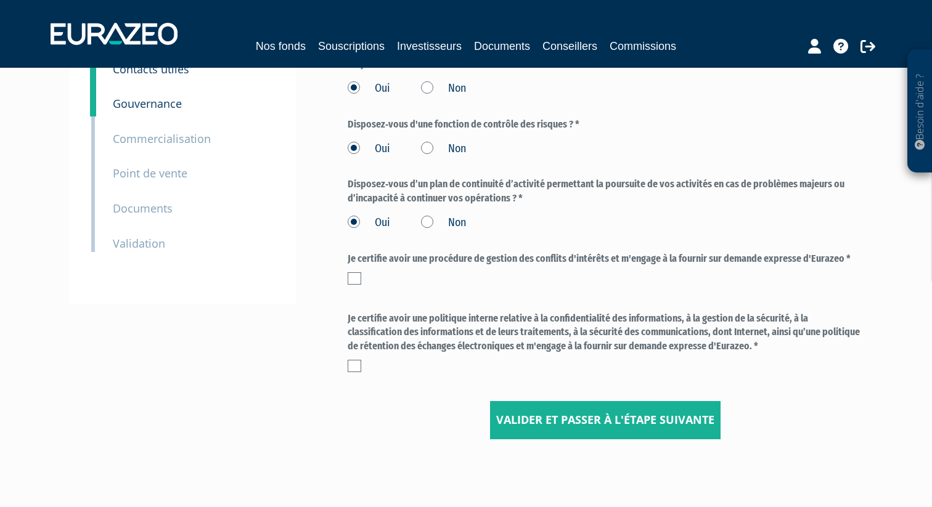
scroll to position [173, 0]
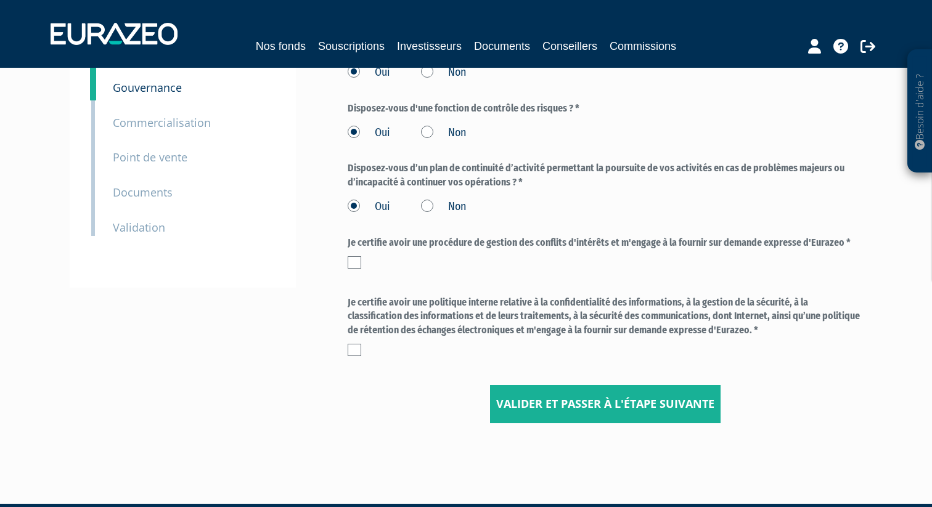
click at [351, 264] on label at bounding box center [354, 262] width 14 height 12
click at [0, 0] on input "checkbox" at bounding box center [0, 0] width 0 height 0
click at [356, 347] on label at bounding box center [354, 350] width 14 height 12
click at [0, 0] on input "checkbox" at bounding box center [0, 0] width 0 height 0
click at [553, 402] on input "Valider et passer à l'étape suivante" at bounding box center [605, 404] width 230 height 38
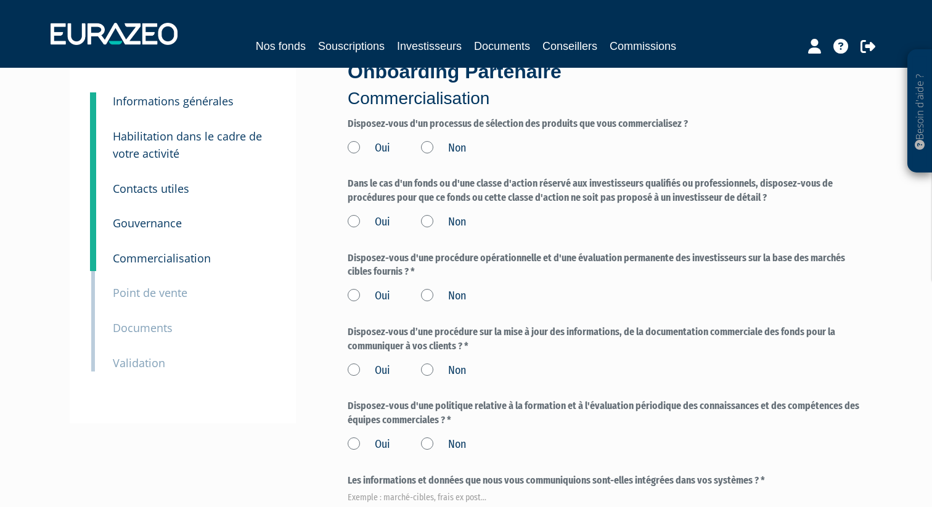
scroll to position [47, 0]
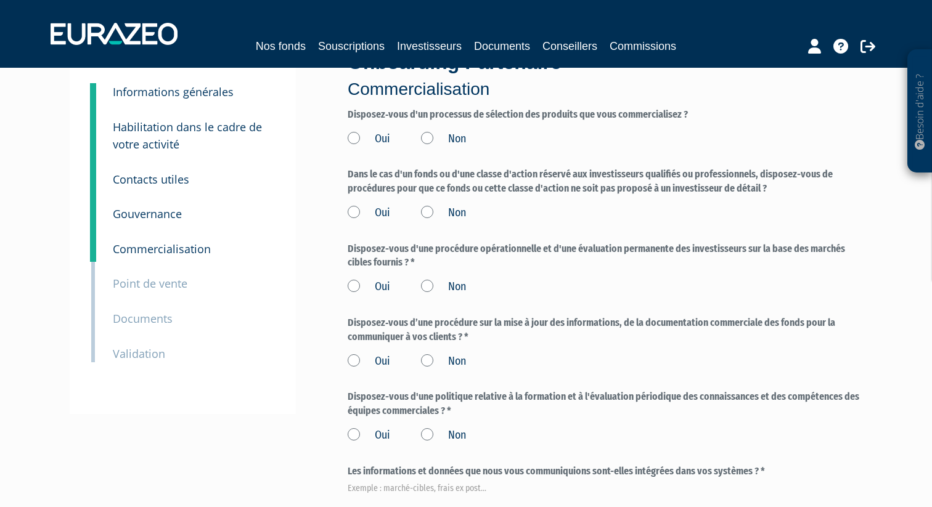
click at [361, 136] on label "Oui" at bounding box center [368, 139] width 43 height 16
click at [0, 0] on input "Oui" at bounding box center [0, 0] width 0 height 0
click at [362, 216] on label "Oui" at bounding box center [368, 213] width 43 height 16
click at [0, 0] on input "Oui" at bounding box center [0, 0] width 0 height 0
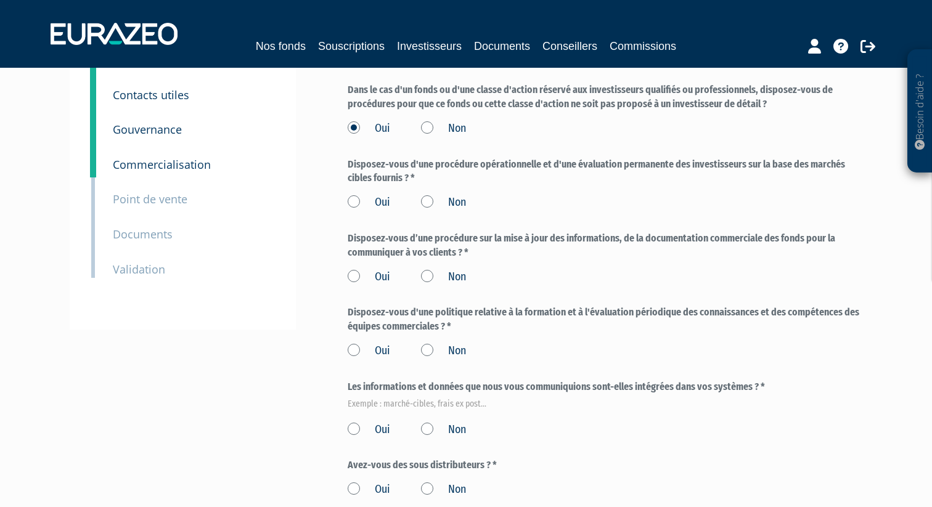
click at [359, 206] on label "Oui" at bounding box center [368, 203] width 43 height 16
click at [0, 0] on input "Oui" at bounding box center [0, 0] width 0 height 0
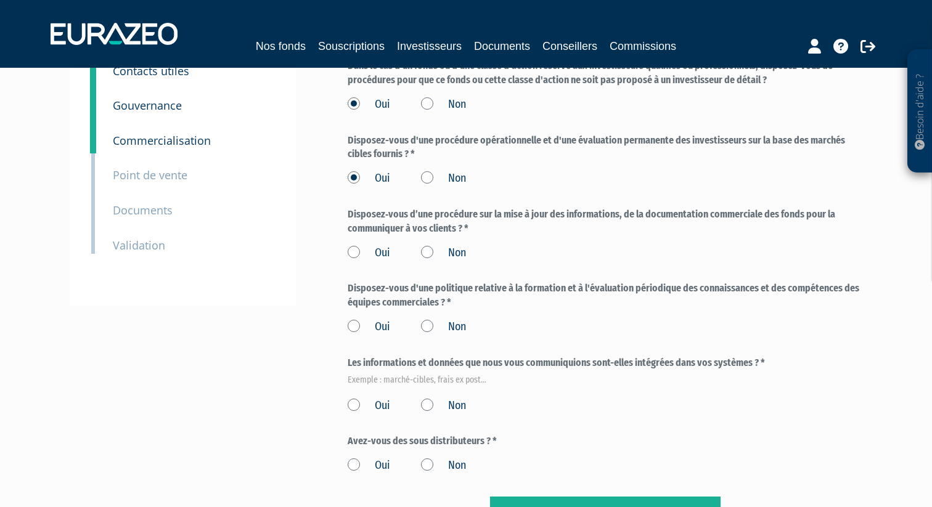
click at [361, 251] on label "Oui" at bounding box center [368, 253] width 43 height 16
click at [0, 0] on input "Oui" at bounding box center [0, 0] width 0 height 0
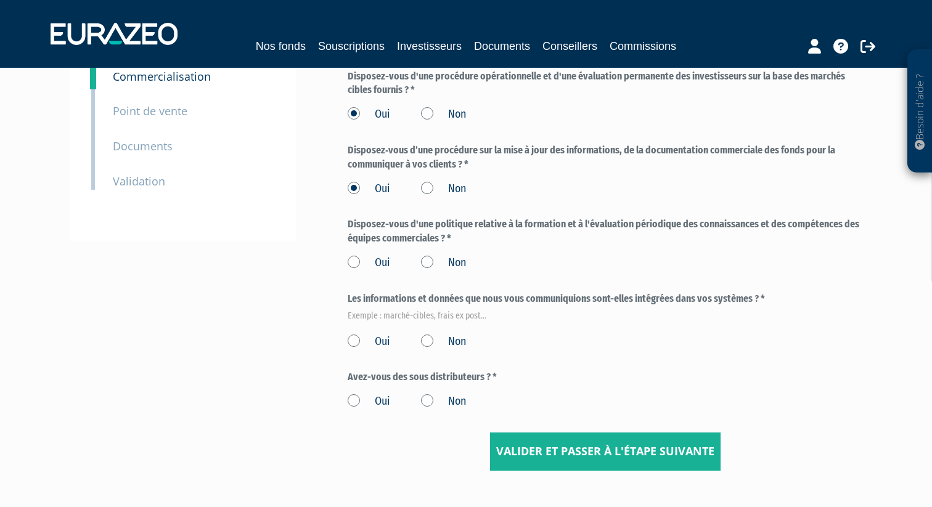
scroll to position [227, 0]
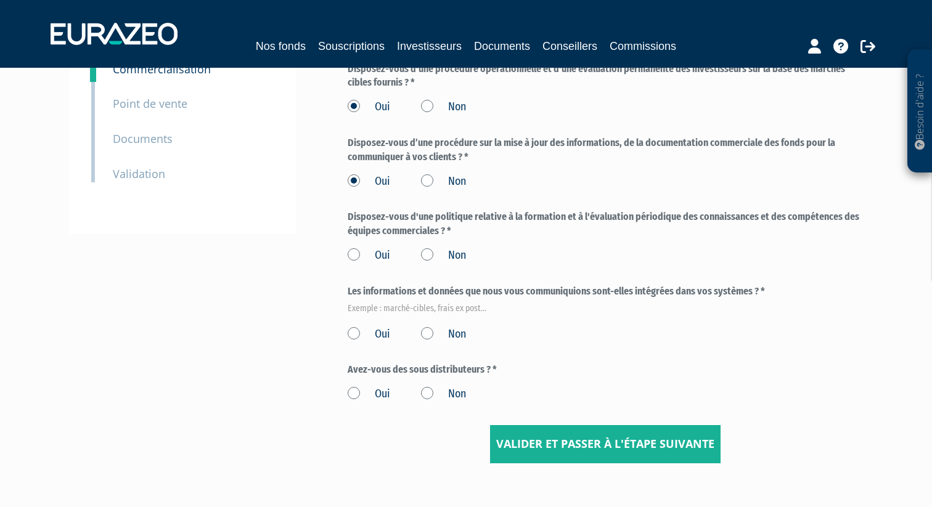
click at [361, 257] on label "Oui" at bounding box center [368, 256] width 43 height 16
click at [0, 0] on input "Oui" at bounding box center [0, 0] width 0 height 0
click at [365, 322] on div "Oui Non" at bounding box center [604, 332] width 514 height 20
click at [367, 333] on label "Oui" at bounding box center [368, 335] width 43 height 16
click at [0, 0] on input "Oui" at bounding box center [0, 0] width 0 height 0
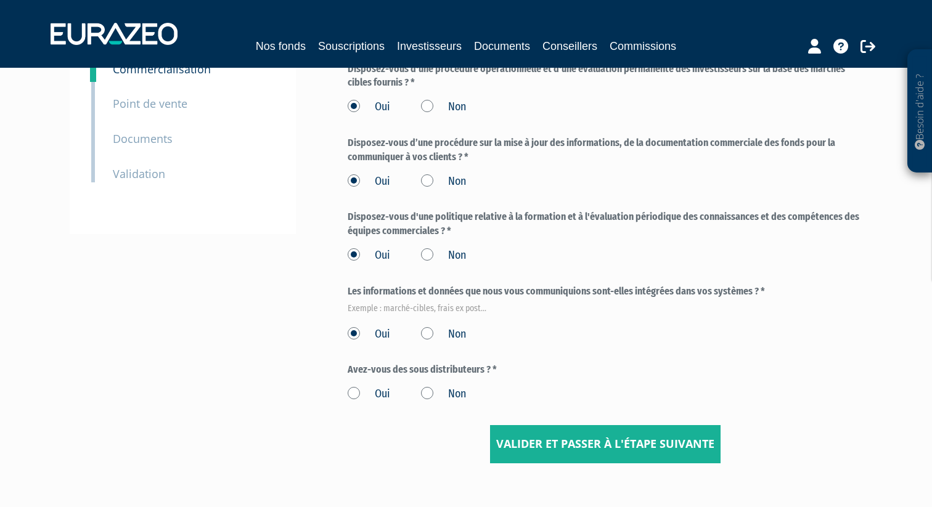
click at [364, 396] on label "Oui" at bounding box center [368, 394] width 43 height 16
click at [0, 0] on input "Oui" at bounding box center [0, 0] width 0 height 0
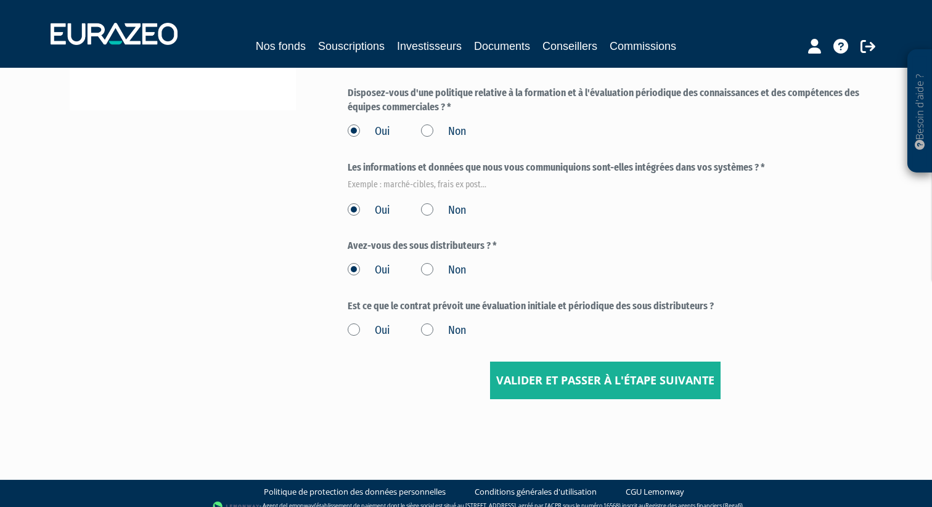
click at [424, 272] on label "Non" at bounding box center [443, 270] width 45 height 16
click at [0, 0] on input "Non" at bounding box center [0, 0] width 0 height 0
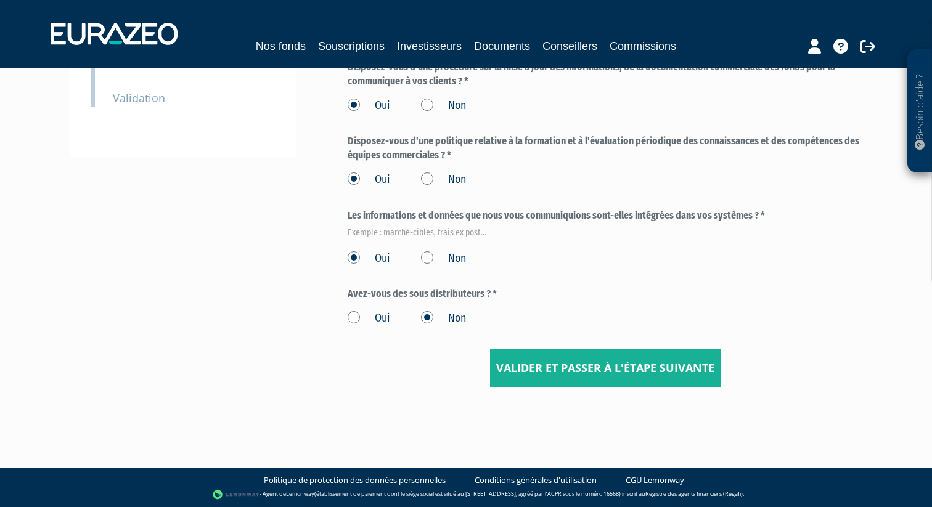
click at [429, 255] on label "Non" at bounding box center [443, 259] width 45 height 16
click at [0, 0] on input "Non" at bounding box center [0, 0] width 0 height 0
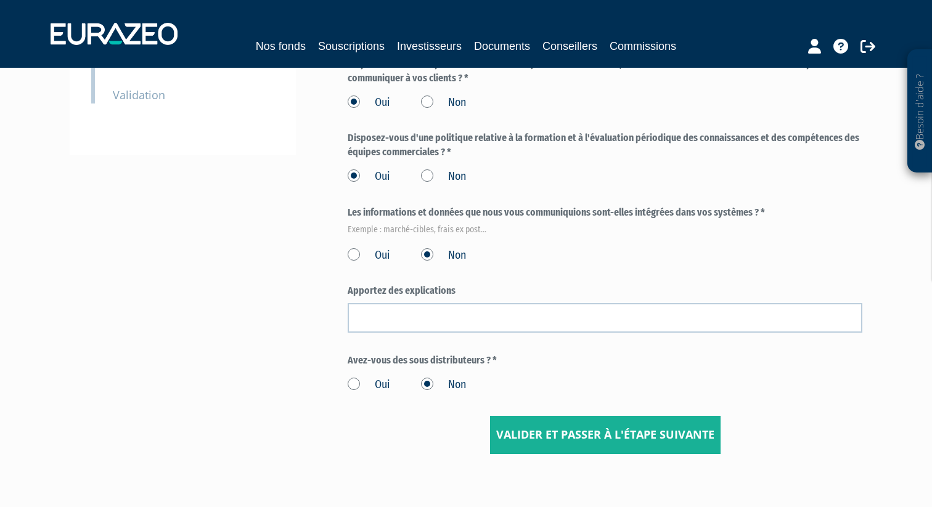
scroll to position [299, 0]
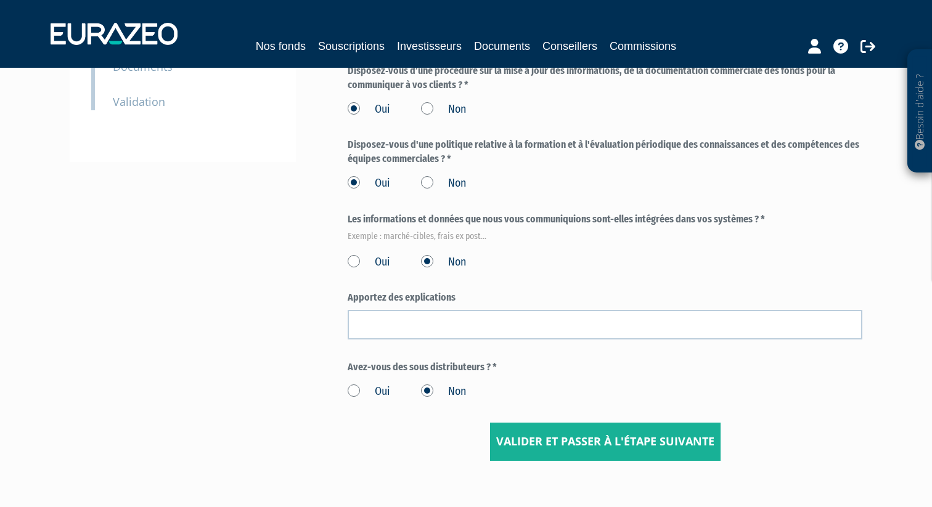
click at [353, 261] on label "Oui" at bounding box center [368, 262] width 43 height 16
click at [0, 0] on input "Oui" at bounding box center [0, 0] width 0 height 0
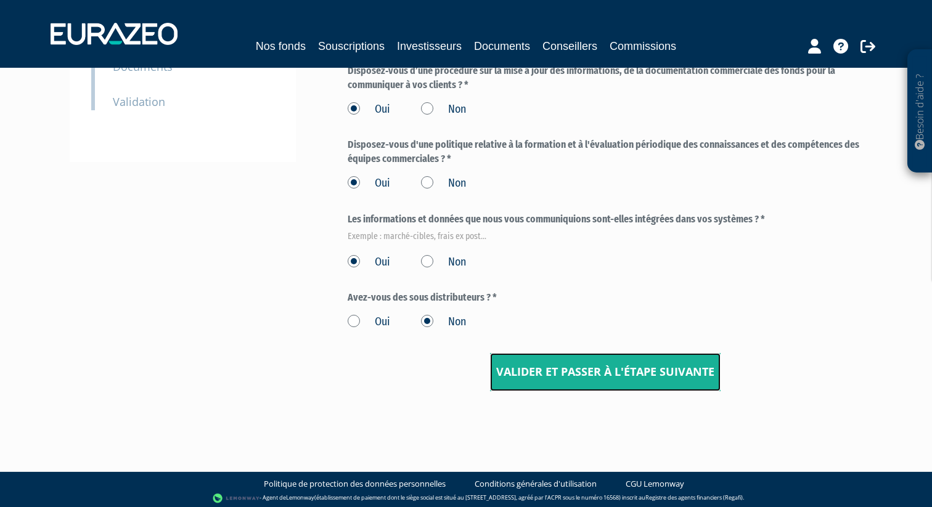
click at [542, 370] on input "Valider et passer à l'étape suivante" at bounding box center [605, 372] width 230 height 38
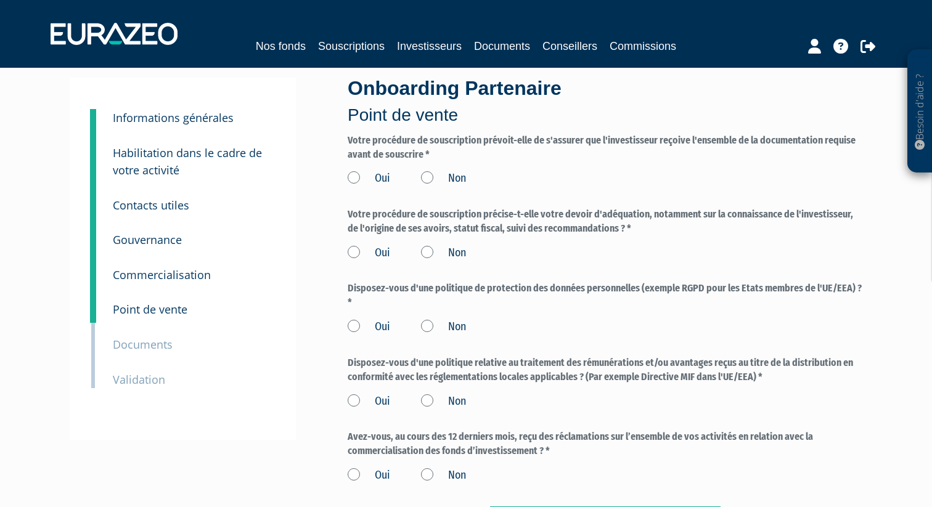
scroll to position [23, 0]
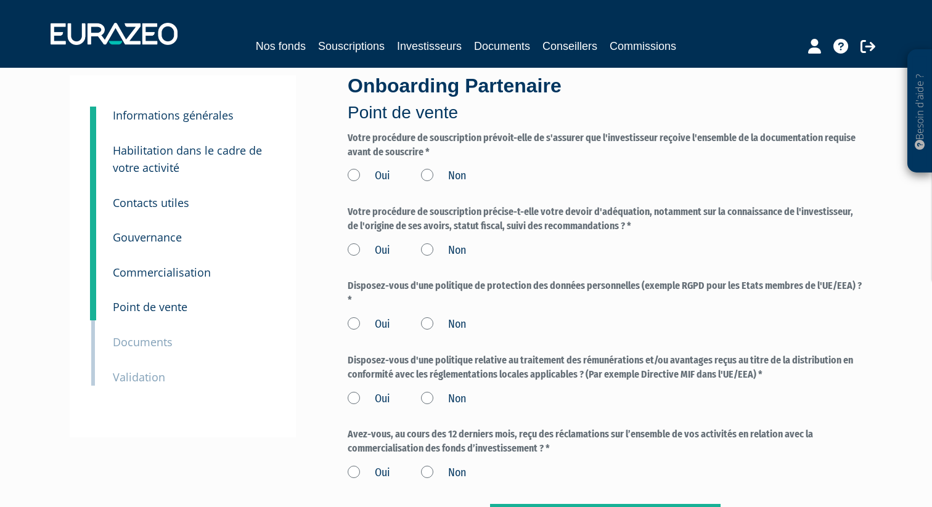
click at [365, 181] on label "Oui" at bounding box center [368, 176] width 43 height 16
click at [0, 0] on input "Oui" at bounding box center [0, 0] width 0 height 0
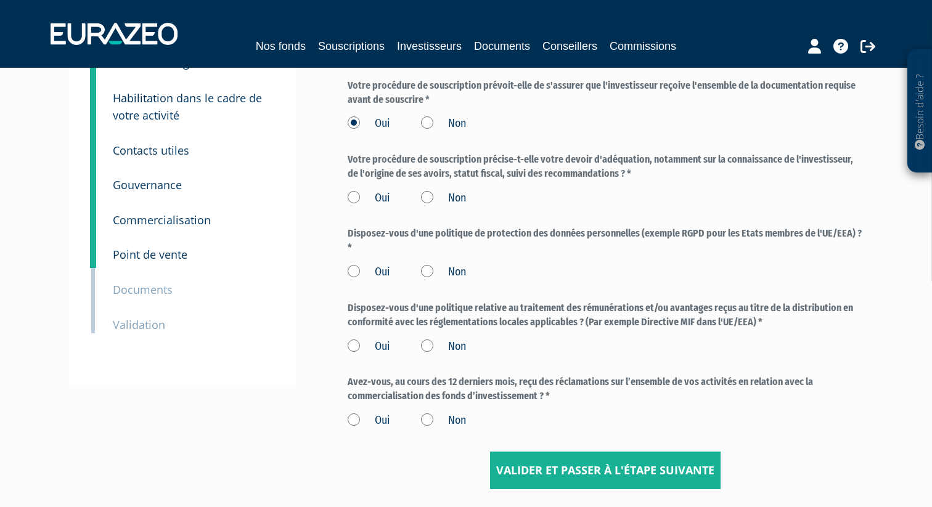
click at [362, 197] on label "Oui" at bounding box center [368, 198] width 43 height 16
click at [0, 0] on input "Oui" at bounding box center [0, 0] width 0 height 0
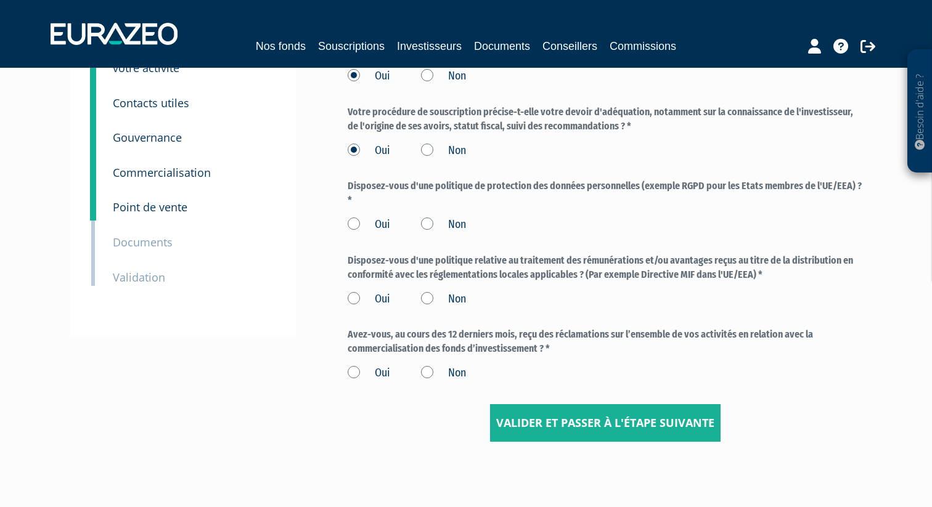
scroll to position [138, 0]
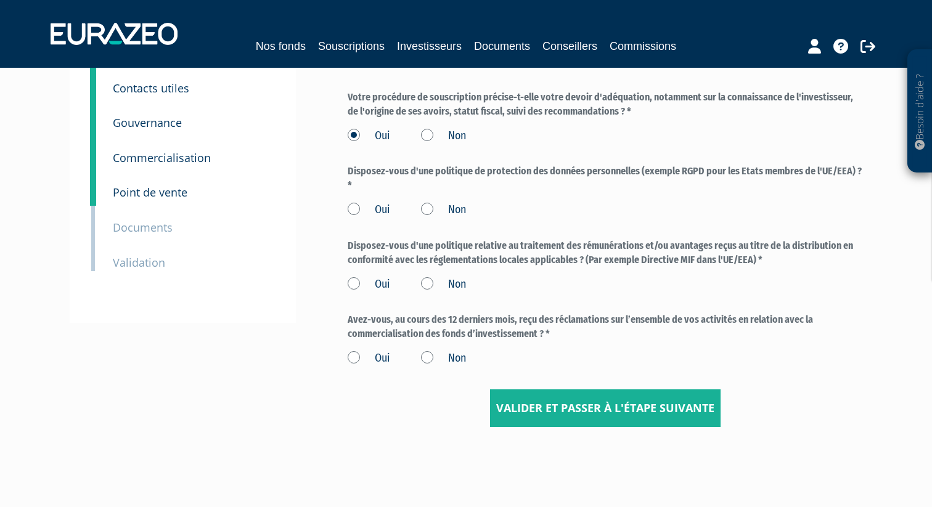
click at [363, 211] on label "Oui" at bounding box center [368, 210] width 43 height 16
click at [0, 0] on input "Oui" at bounding box center [0, 0] width 0 height 0
click at [357, 285] on label "Oui" at bounding box center [368, 285] width 43 height 16
click at [0, 0] on input "Oui" at bounding box center [0, 0] width 0 height 0
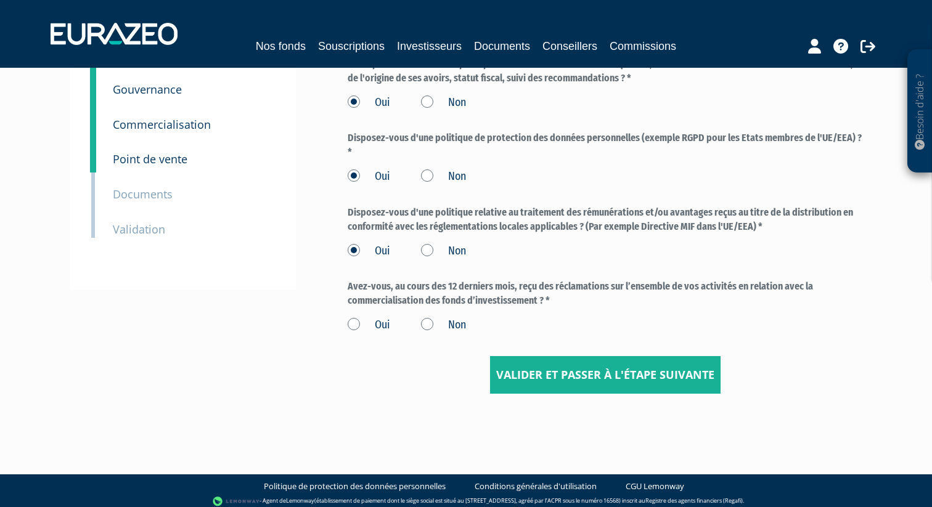
scroll to position [178, 0]
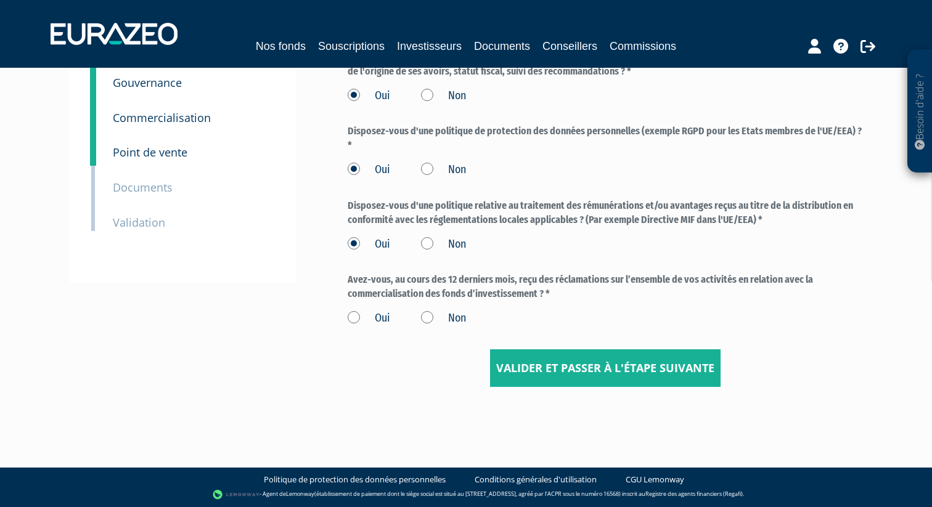
click at [359, 319] on label "Oui" at bounding box center [368, 319] width 43 height 16
click at [0, 0] on input "Oui" at bounding box center [0, 0] width 0 height 0
click at [427, 317] on label "Non" at bounding box center [443, 319] width 45 height 16
click at [0, 0] on input "Non" at bounding box center [0, 0] width 0 height 0
click at [542, 361] on input "Valider et passer à l'étape suivante" at bounding box center [605, 368] width 230 height 38
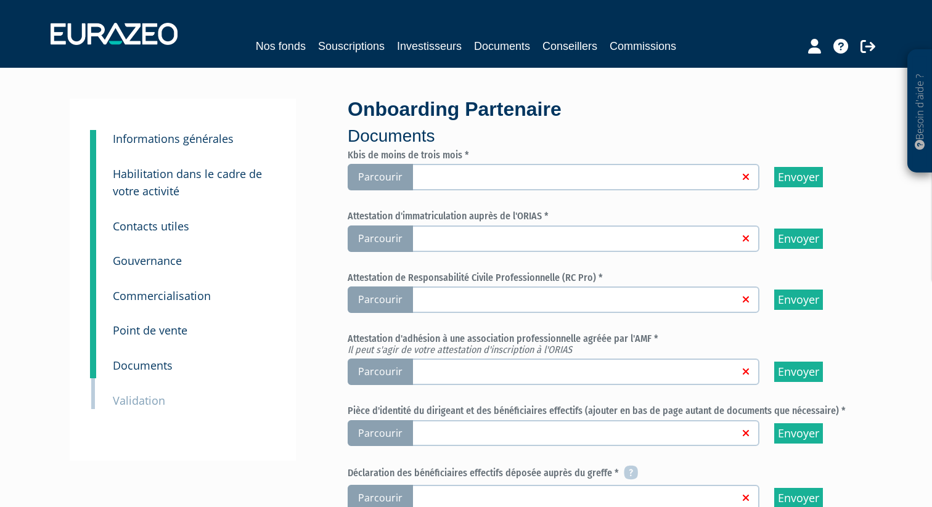
click at [397, 184] on span "Parcourir" at bounding box center [379, 177] width 65 height 26
click at [0, 0] on input "Parcourir" at bounding box center [0, 0] width 0 height 0
click at [403, 240] on span "Parcourir" at bounding box center [379, 239] width 65 height 26
click at [0, 0] on input "Parcourir" at bounding box center [0, 0] width 0 height 0
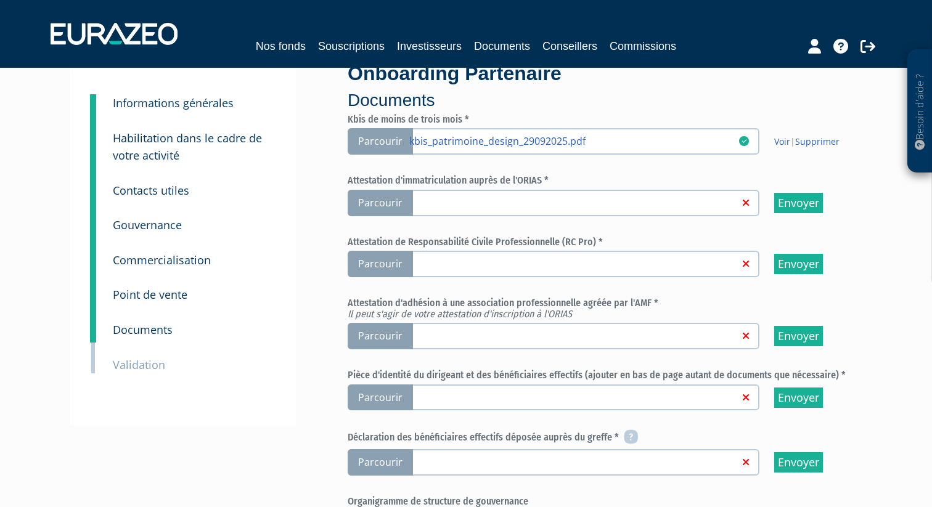
scroll to position [56, 0]
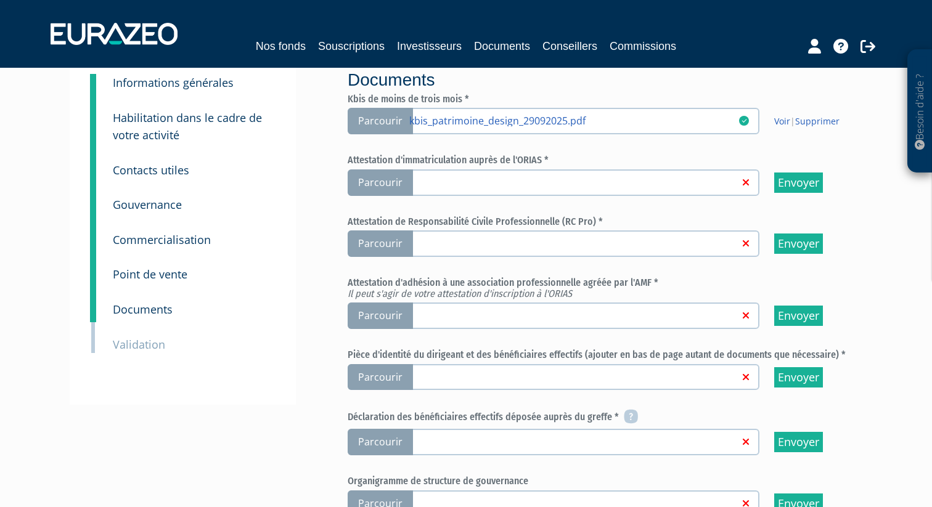
click at [323, 254] on div "3 Informations générales 4 Habilitation dans le cadre de votre activité 5 Conta…" at bounding box center [466, 435] width 774 height 784
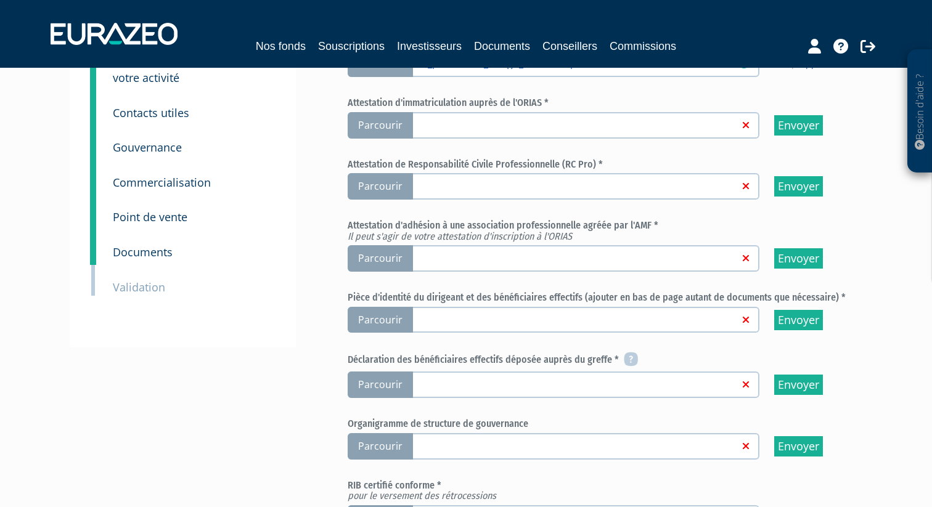
scroll to position [119, 0]
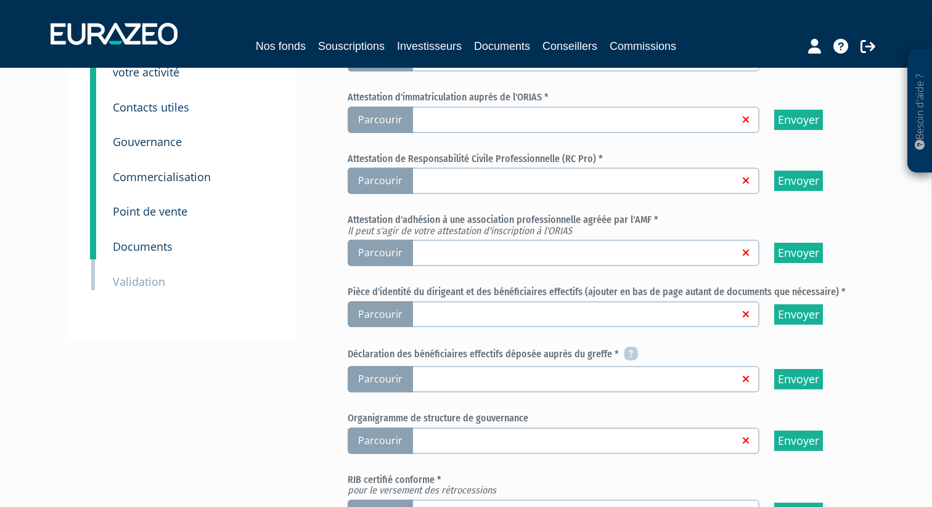
click at [378, 181] on span "Parcourir" at bounding box center [379, 181] width 65 height 26
click at [0, 0] on input "Parcourir" at bounding box center [0, 0] width 0 height 0
click at [281, 296] on div "3 Informations générales 4 Habilitation dans le cadre de votre activité 5 Conta…" at bounding box center [183, 161] width 226 height 362
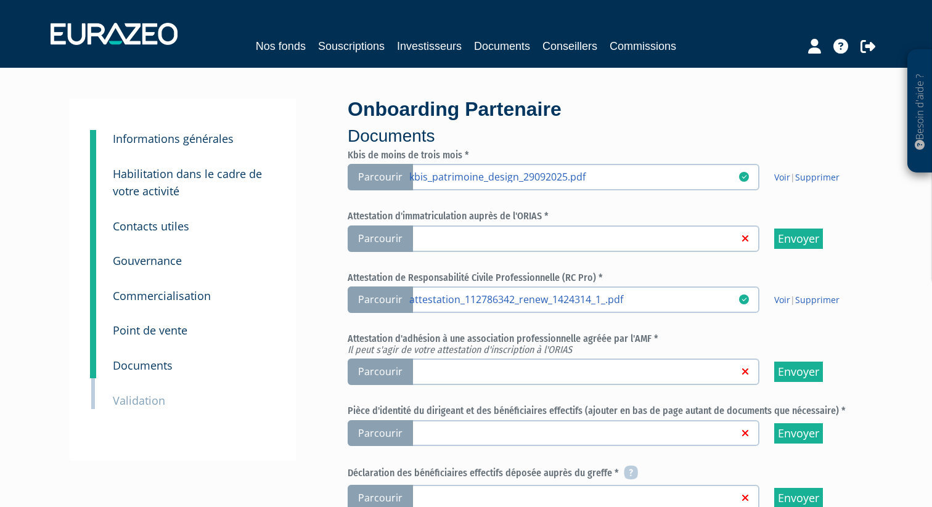
click at [375, 238] on span "Parcourir" at bounding box center [379, 239] width 65 height 26
click at [0, 0] on input "Parcourir" at bounding box center [0, 0] width 0 height 0
click at [292, 342] on div "3 Informations générales 4 Habilitation dans le cadre de votre activité 5 Conta…" at bounding box center [183, 280] width 226 height 362
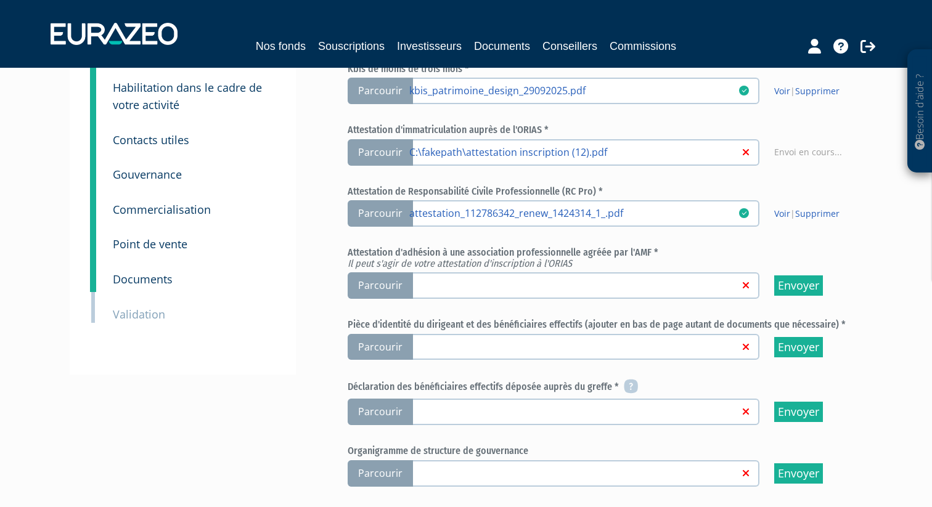
scroll to position [116, 0]
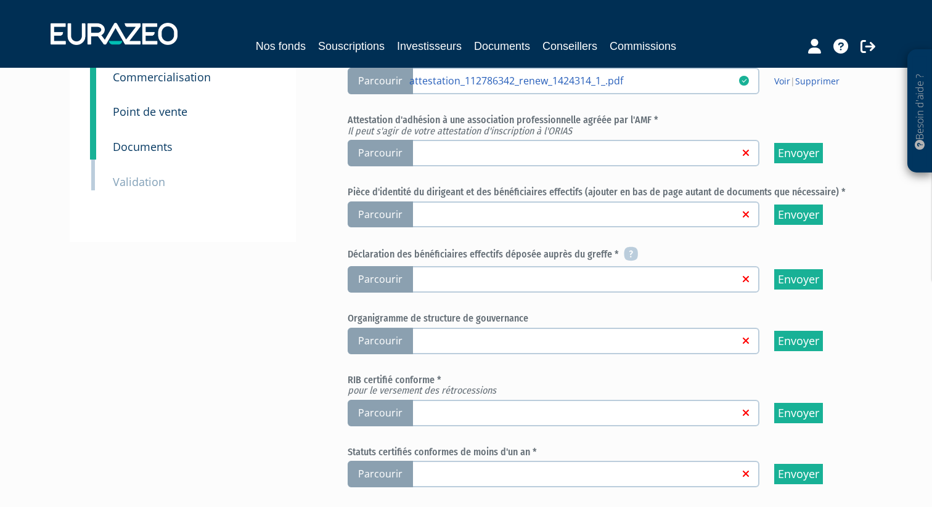
scroll to position [224, 0]
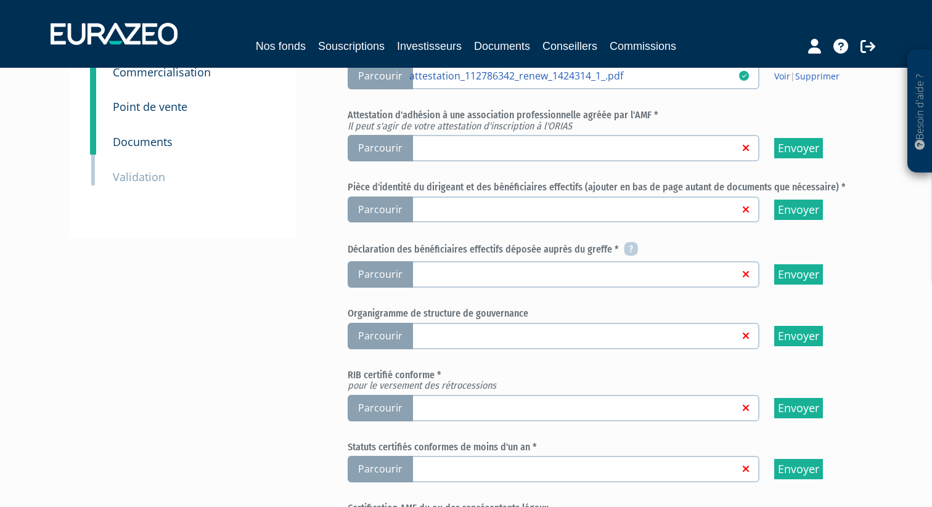
click at [376, 211] on span "Parcourir" at bounding box center [379, 210] width 65 height 26
click at [0, 0] on input "Parcourir" at bounding box center [0, 0] width 0 height 0
click at [291, 284] on div "3 Informations générales 4 Habilitation dans le cadre de votre activité 5 Conta…" at bounding box center [466, 267] width 774 height 784
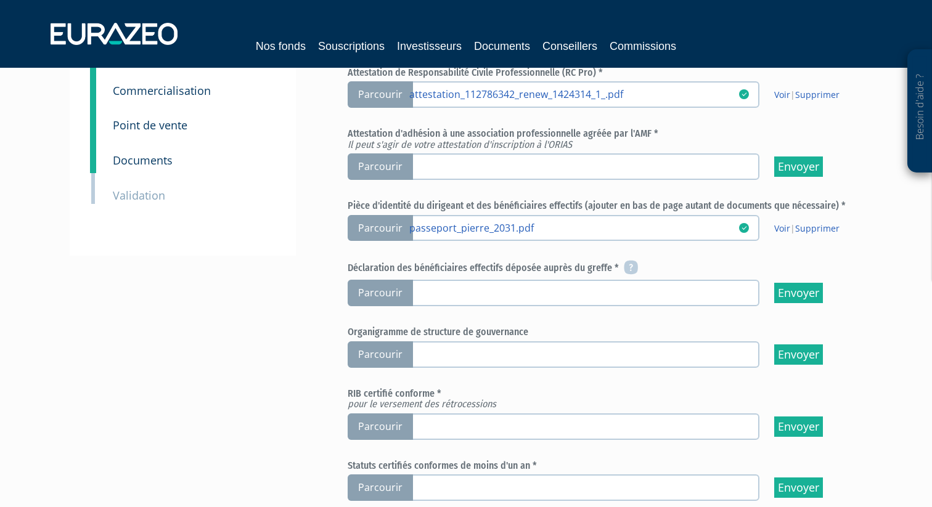
scroll to position [207, 0]
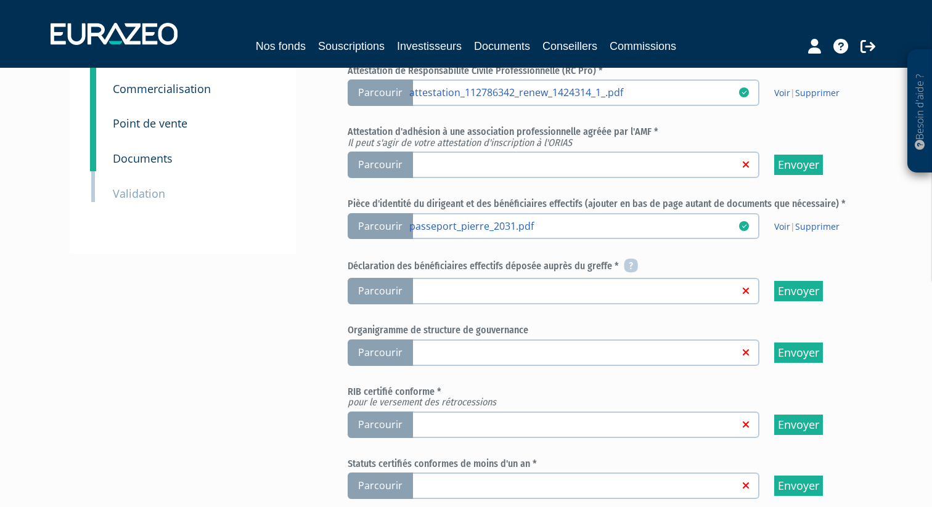
click at [384, 293] on span "Parcourir" at bounding box center [379, 291] width 65 height 26
click at [0, 0] on input "Parcourir" at bounding box center [0, 0] width 0 height 0
click at [285, 294] on div "3 Informations générales 4 Habilitation dans le cadre de votre activité 5 Conta…" at bounding box center [466, 284] width 774 height 784
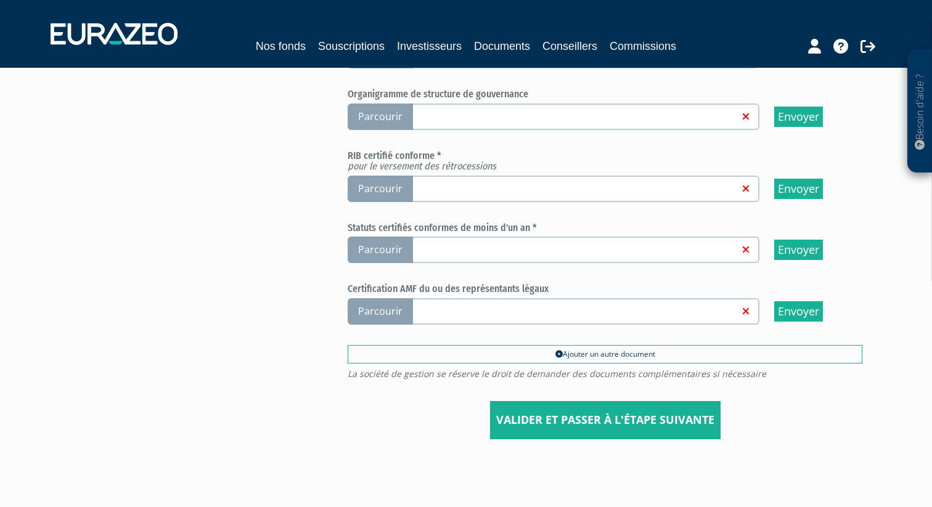
scroll to position [444, 0]
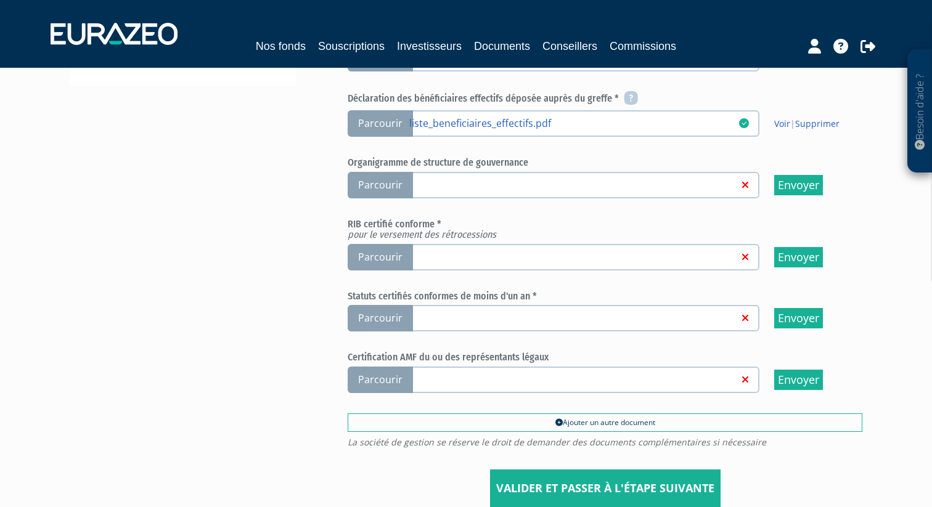
scroll to position [382, 0]
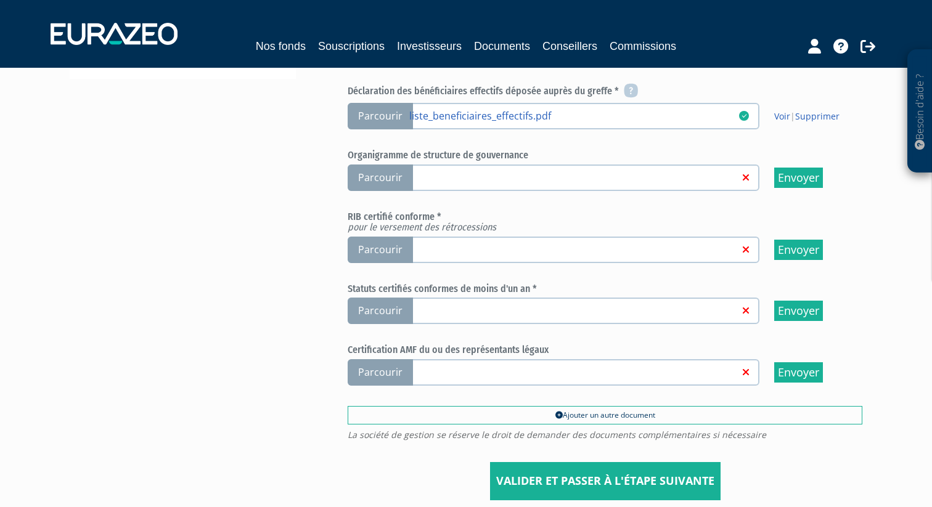
click at [360, 249] on span "Parcourir" at bounding box center [379, 250] width 65 height 26
click at [0, 0] on input "Parcourir" at bounding box center [0, 0] width 0 height 0
click at [298, 340] on div "3 Informations générales 4 Habilitation dans le cadre de votre activité 5 Conta…" at bounding box center [466, 109] width 774 height 784
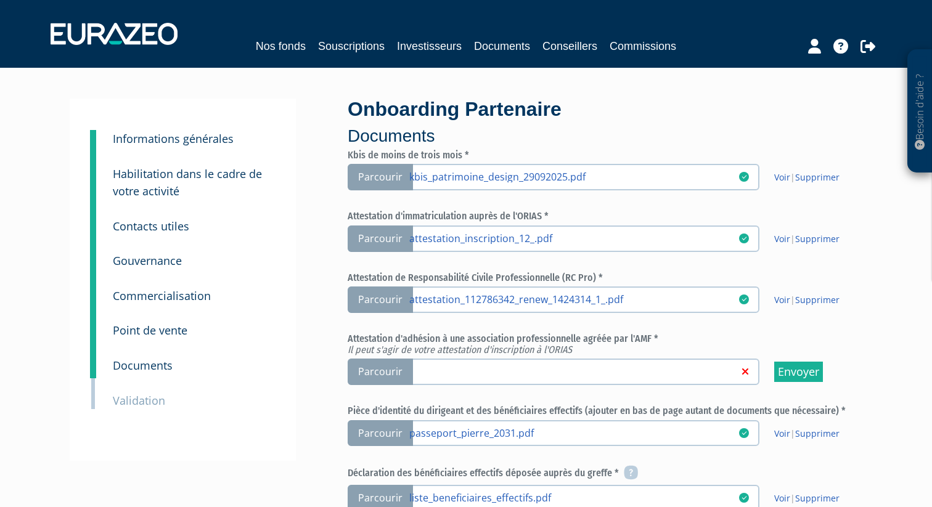
scroll to position [495, 0]
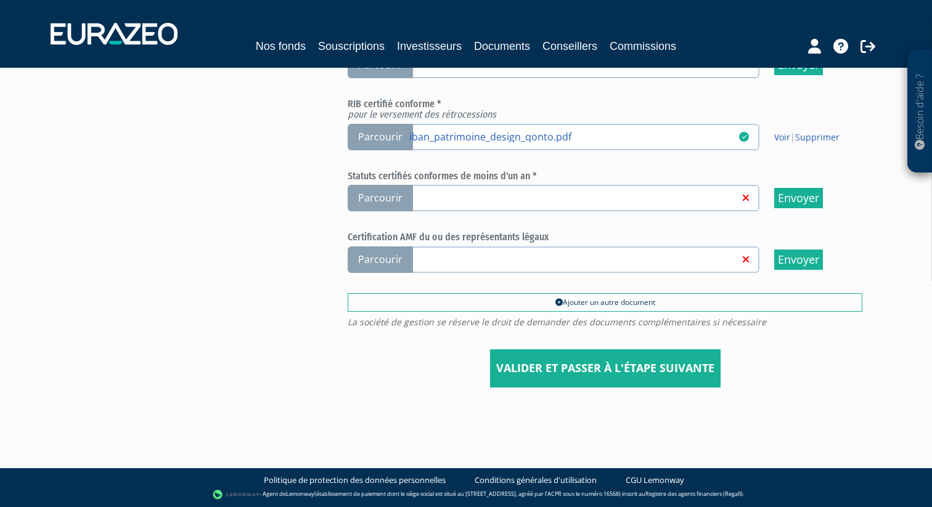
click at [388, 200] on span "Parcourir" at bounding box center [379, 198] width 65 height 26
click at [0, 0] on input "Parcourir" at bounding box center [0, 0] width 0 height 0
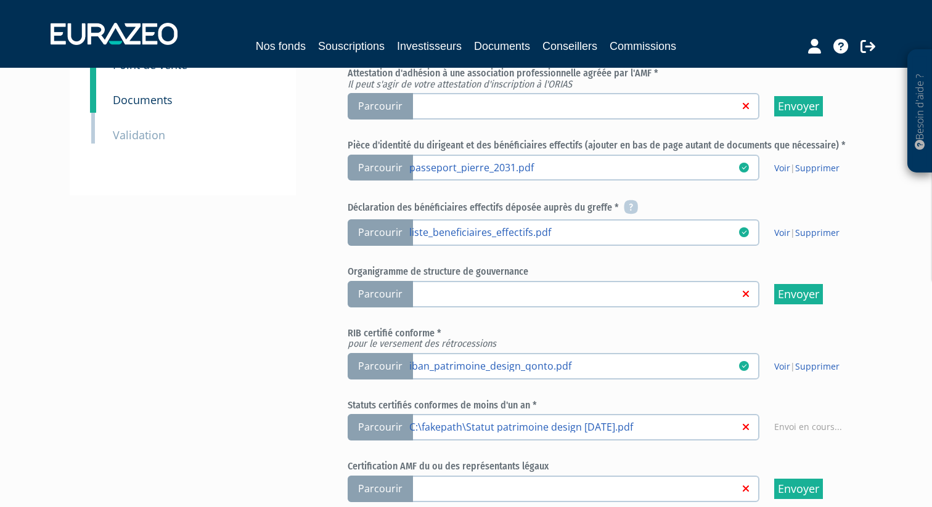
scroll to position [263, 0]
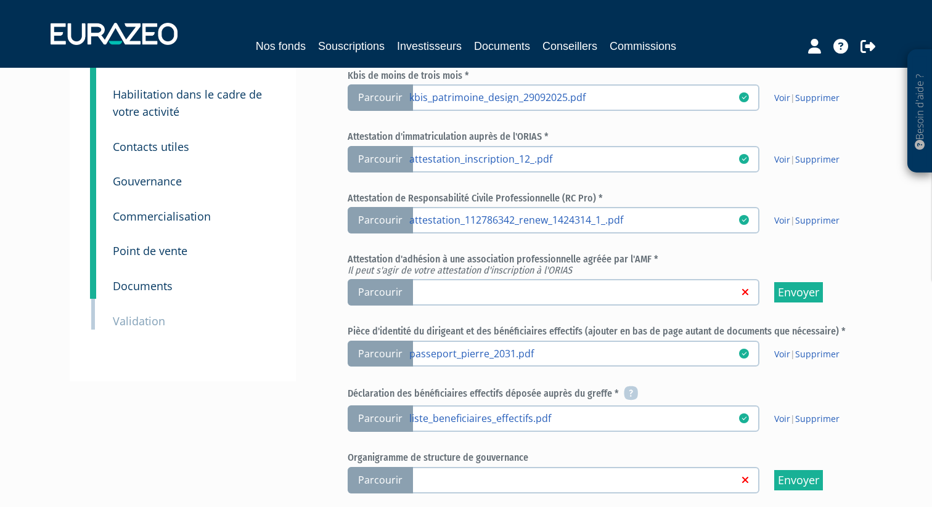
scroll to position [86, 0]
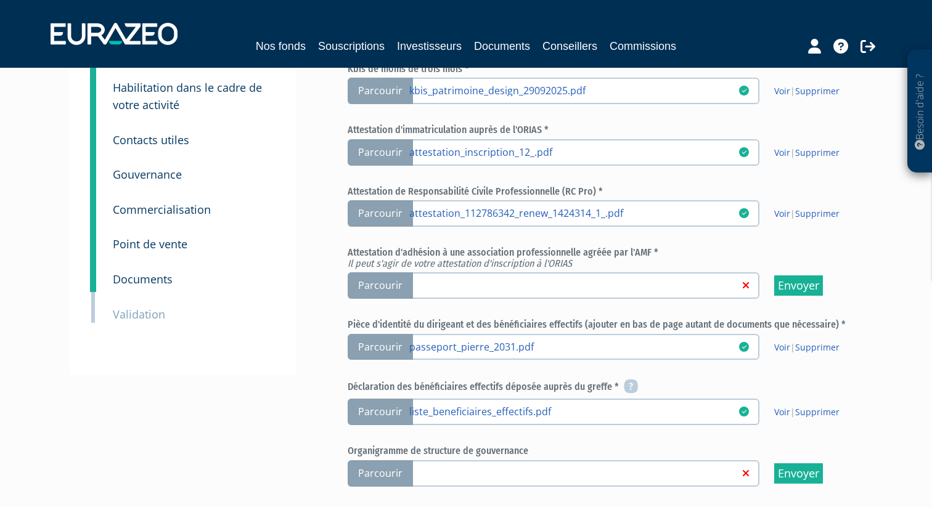
click at [380, 289] on span "Parcourir" at bounding box center [379, 285] width 65 height 26
click at [0, 0] on input "Parcourir" at bounding box center [0, 0] width 0 height 0
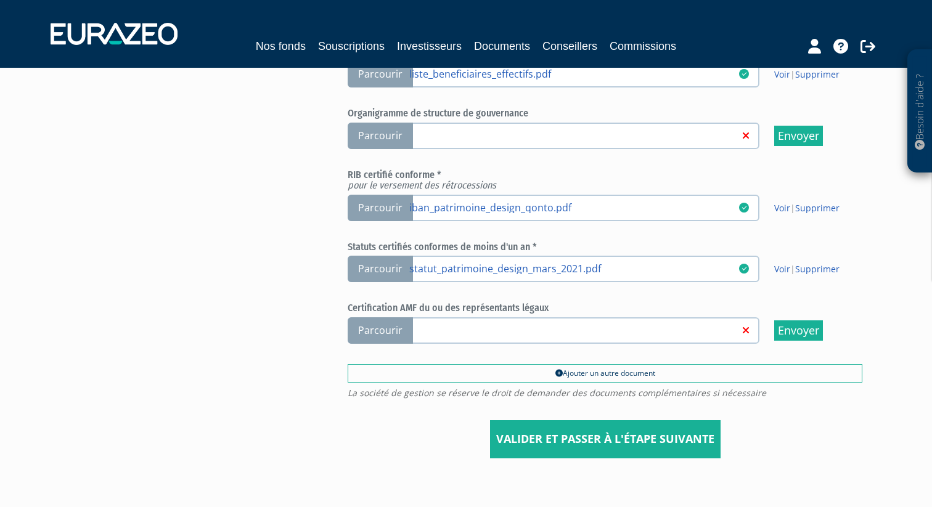
scroll to position [425, 0]
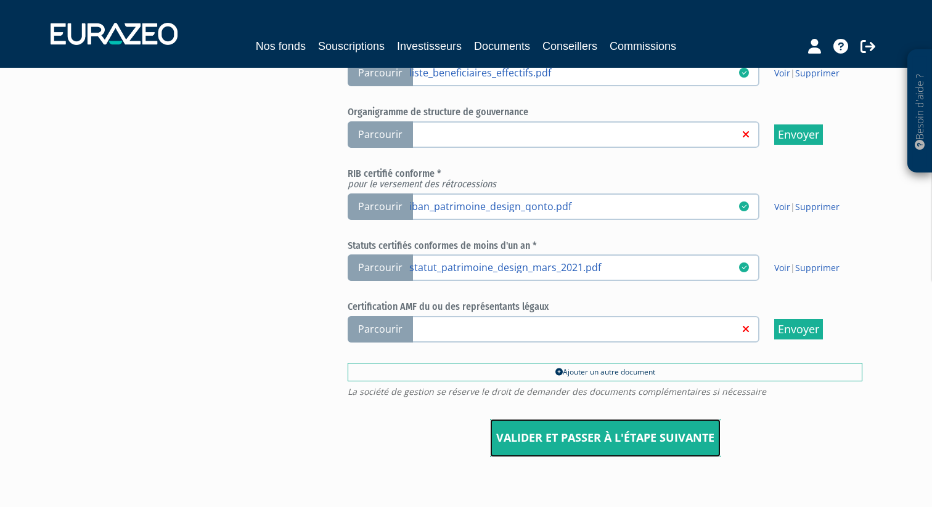
click at [545, 428] on input "Valider et passer à l'étape suivante" at bounding box center [605, 438] width 230 height 38
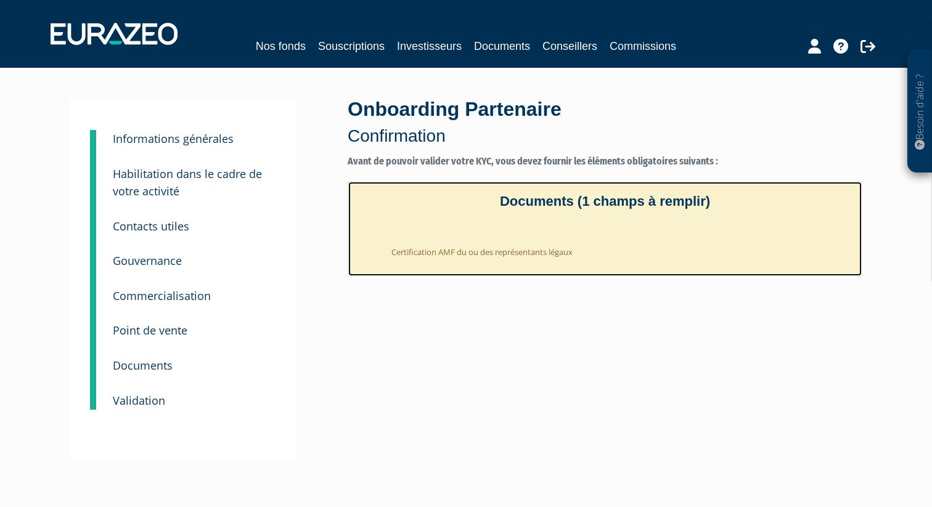
click at [513, 254] on li "Certification AMF du ou des représentants légaux" at bounding box center [617, 249] width 470 height 30
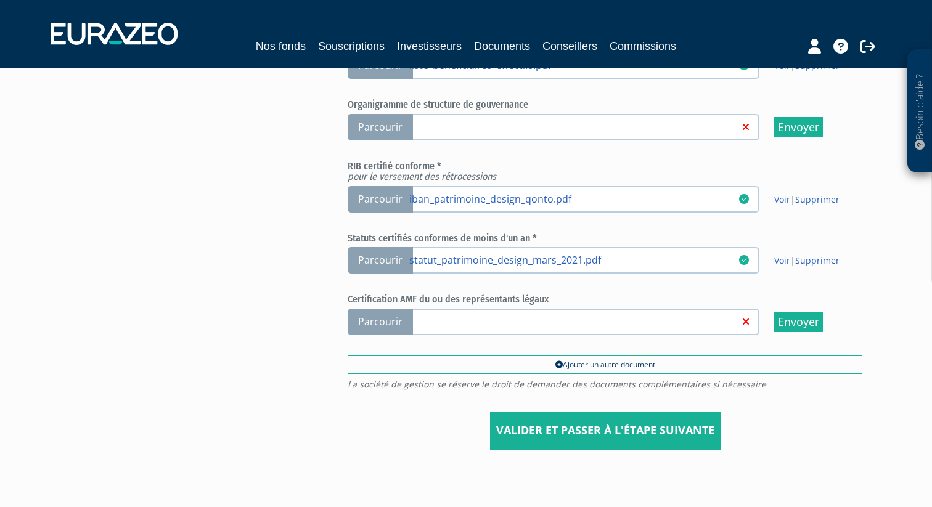
scroll to position [433, 0]
click at [385, 325] on span "Parcourir" at bounding box center [379, 321] width 65 height 26
click at [0, 0] on input "Parcourir" at bounding box center [0, 0] width 0 height 0
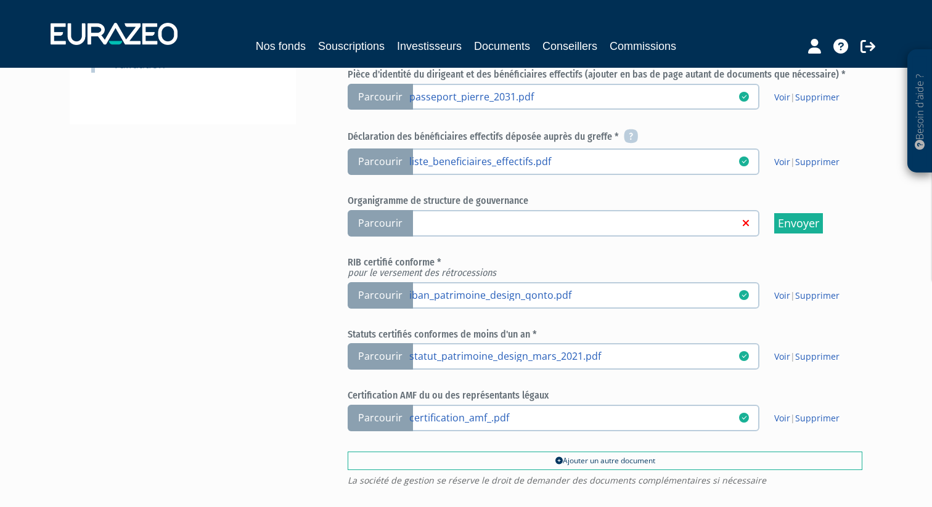
scroll to position [495, 0]
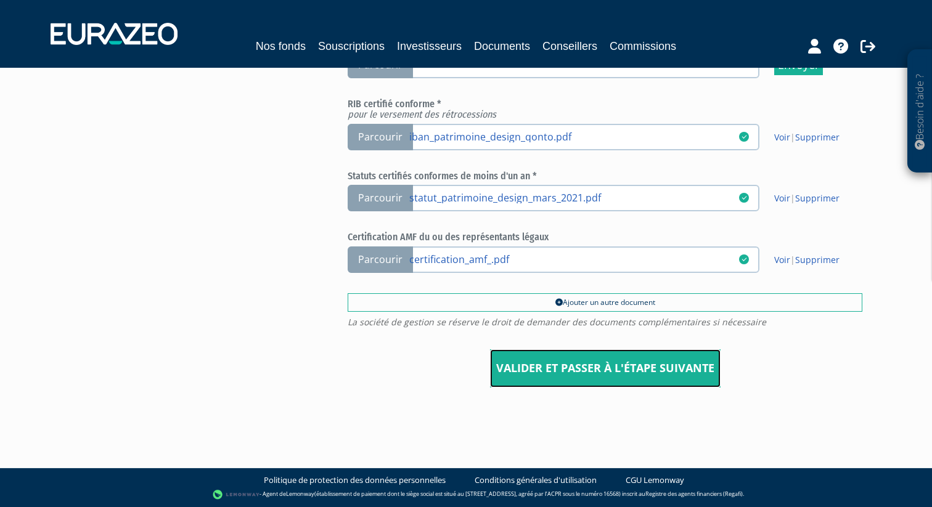
click at [554, 373] on input "Valider et passer à l'étape suivante" at bounding box center [605, 368] width 230 height 38
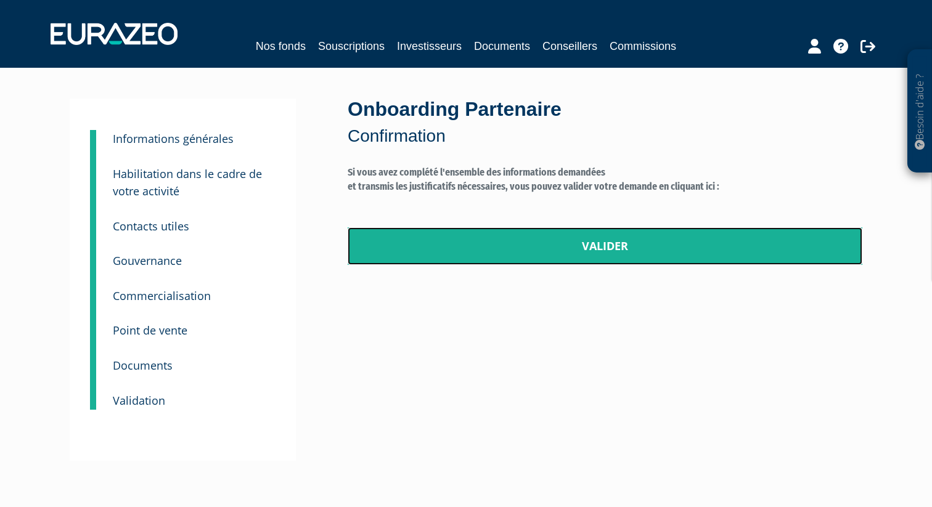
click at [570, 243] on link "Valider" at bounding box center [604, 246] width 514 height 38
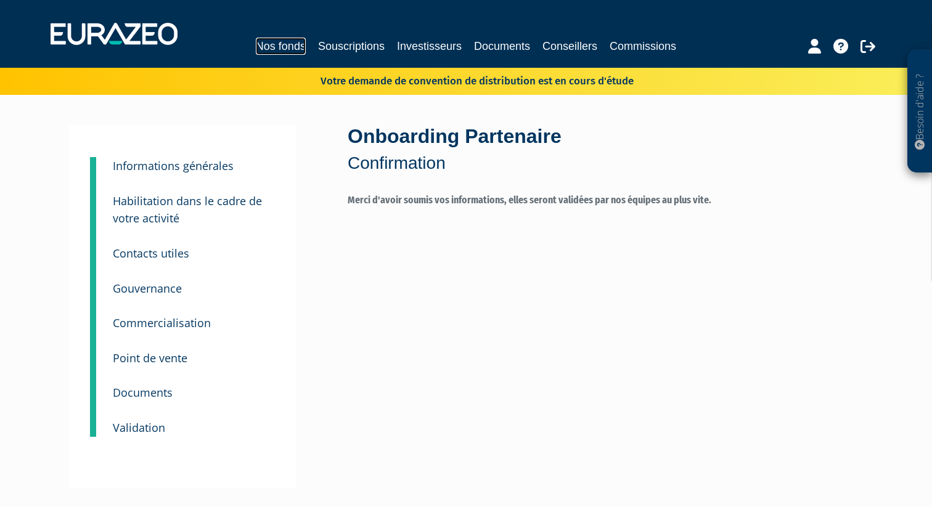
click at [296, 47] on link "Nos fonds" at bounding box center [281, 46] width 50 height 17
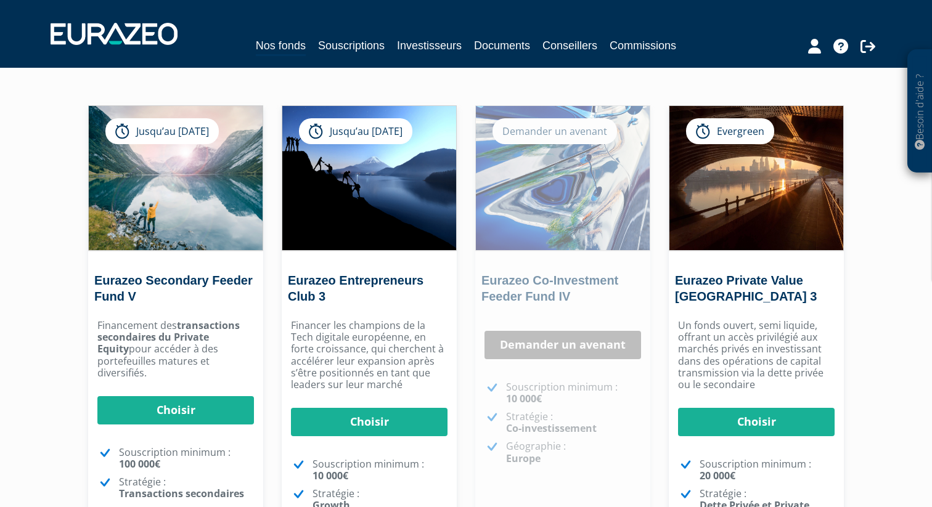
scroll to position [86, 0]
